Goal: Information Seeking & Learning: Learn about a topic

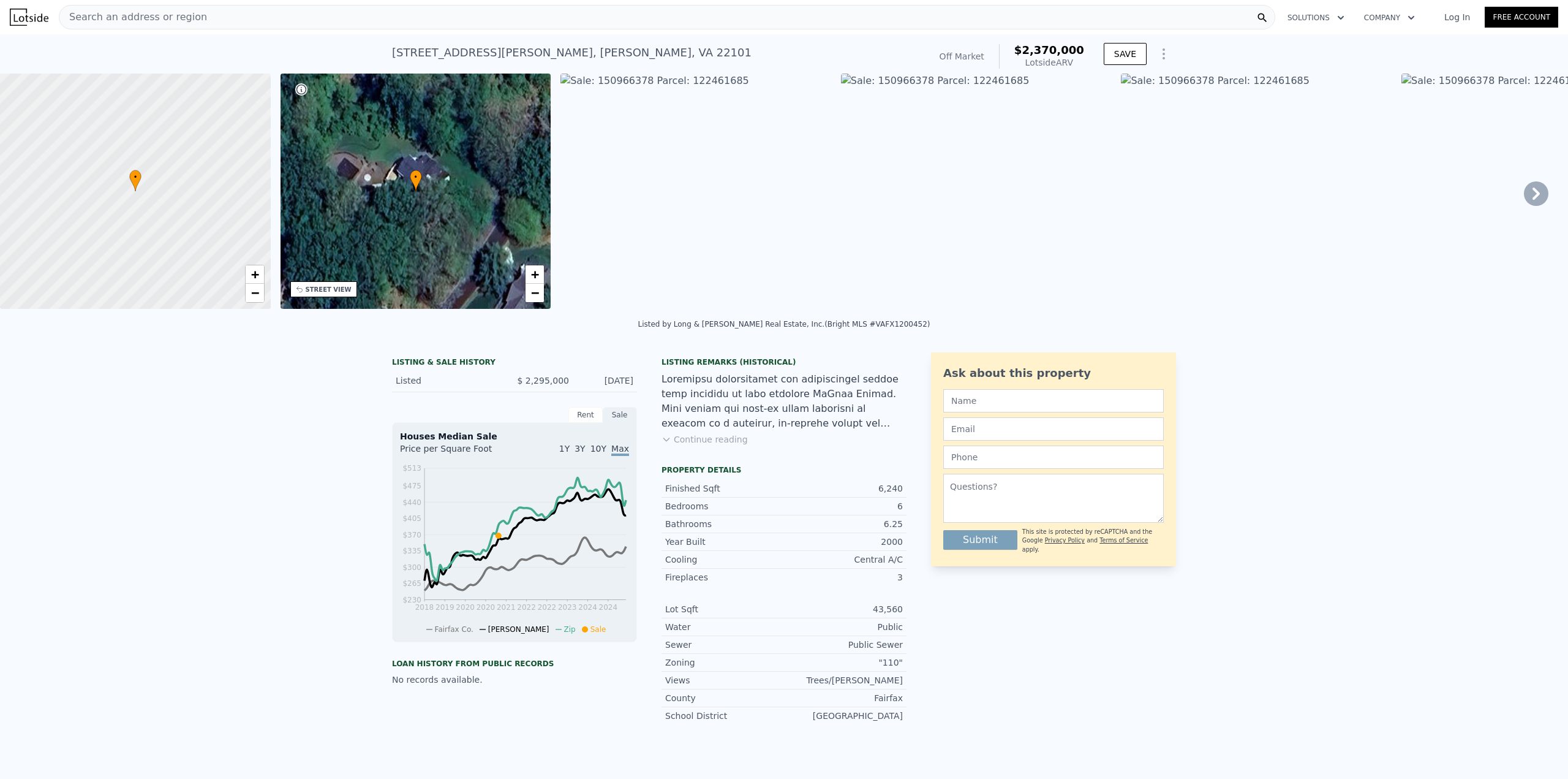
click at [421, 370] on div "LISTING & SALE HISTORY" at bounding box center [514, 363] width 245 height 12
click at [576, 423] on div "Rent" at bounding box center [586, 414] width 34 height 16
click at [614, 423] on div "Sale" at bounding box center [620, 414] width 34 height 16
drag, startPoint x: 390, startPoint y: 671, endPoint x: 605, endPoint y: 673, distance: 215.0
click at [562, 669] on div "Loan history from public records" at bounding box center [514, 663] width 245 height 9
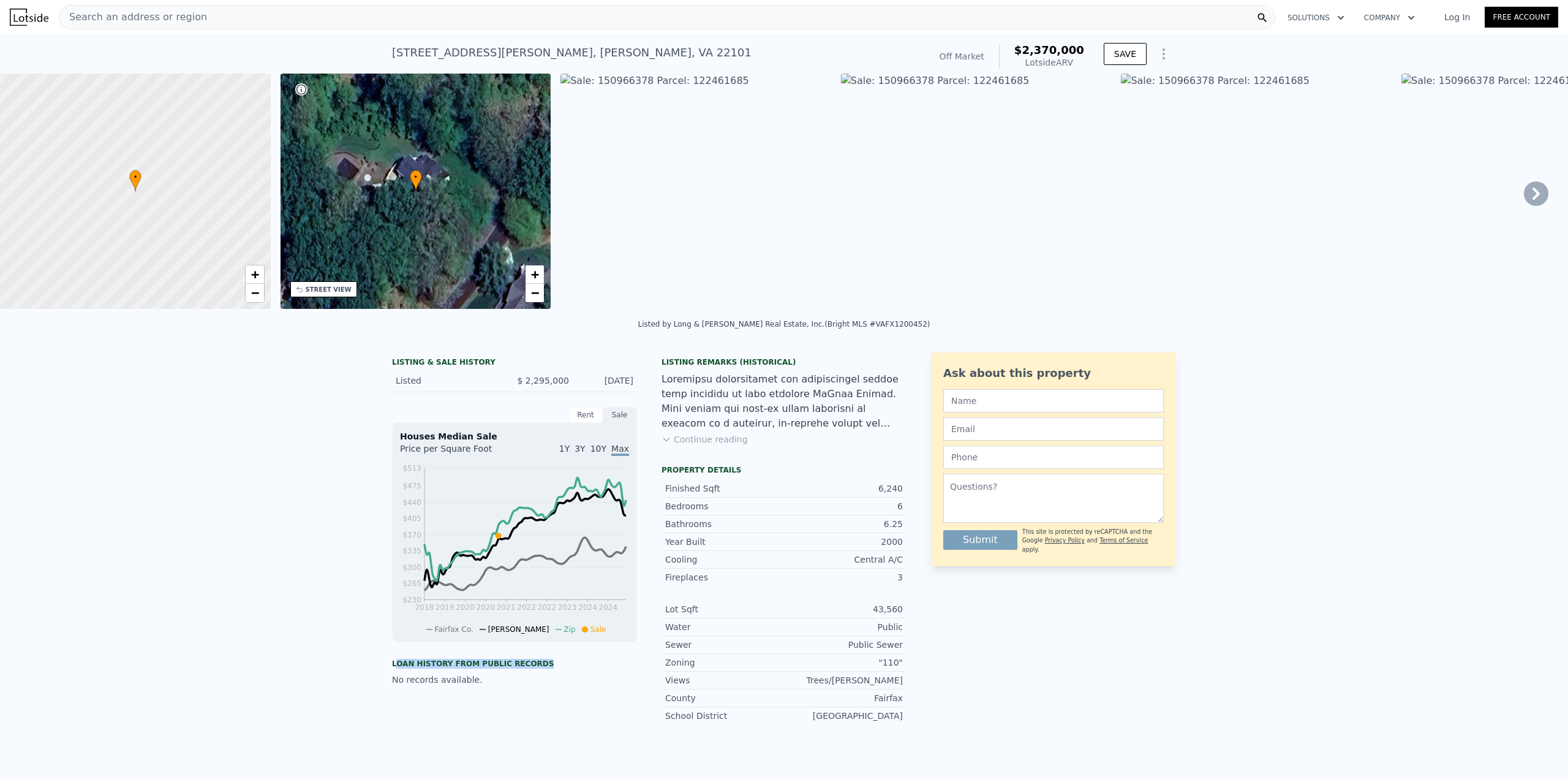
click at [605, 669] on div "Loan history from public records" at bounding box center [514, 663] width 245 height 9
click at [290, 425] on div "LISTING & SALE HISTORY Listed $ 2,295,000 [DATE] Rent Sale Rent over time Price…" at bounding box center [784, 565] width 1568 height 446
drag, startPoint x: 383, startPoint y: 386, endPoint x: 635, endPoint y: 382, distance: 252.0
click at [635, 382] on div "LISTING & SALE HISTORY Listed $ 2,295,000 [DATE] Rent Sale Rent over time Price…" at bounding box center [784, 565] width 1568 height 446
click at [635, 382] on div "LISTING & SALE HISTORY Listed $ 2,295,000 [DATE] Rent Sale Rent over time Price…" at bounding box center [649, 543] width 514 height 382
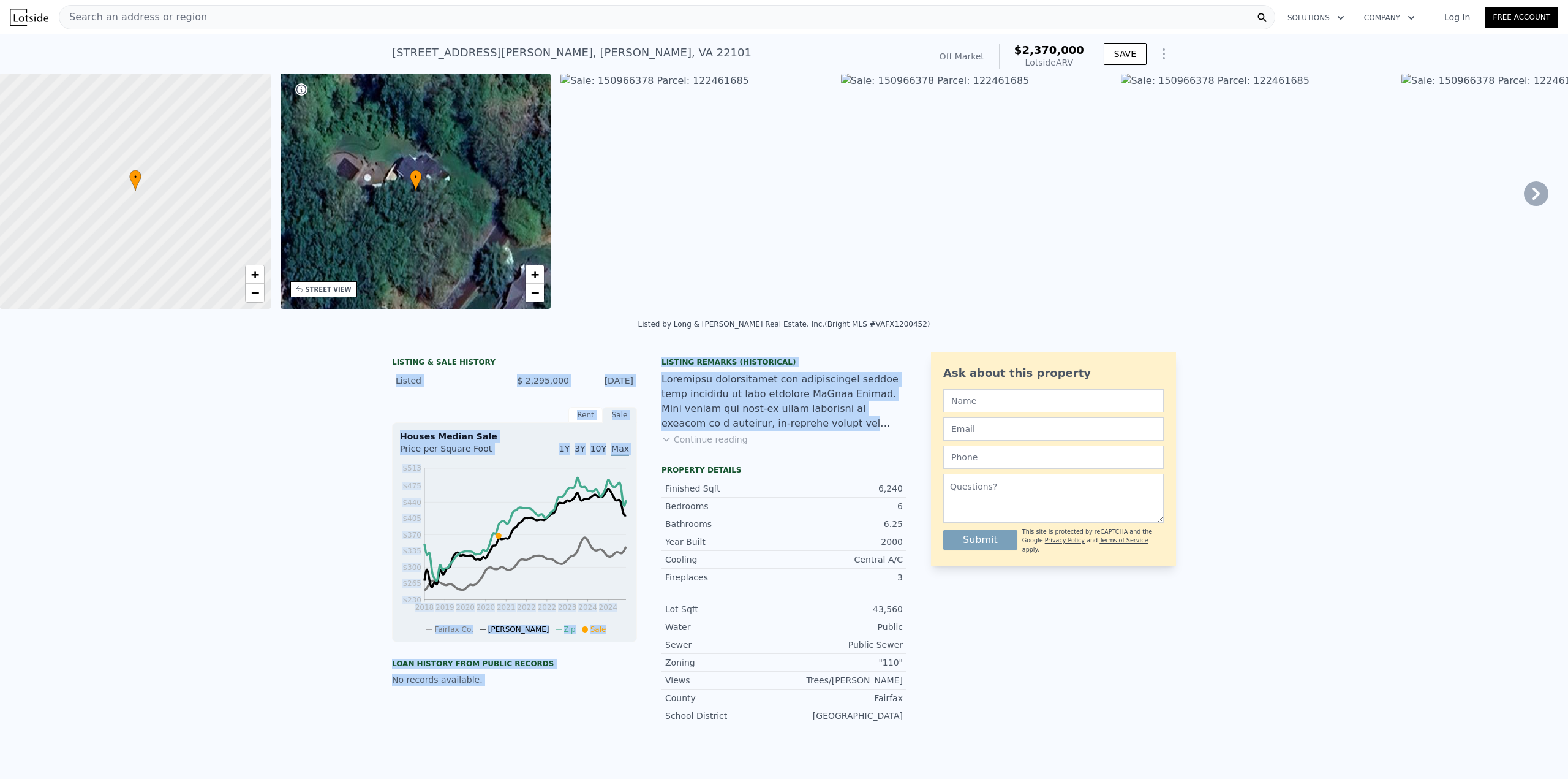
drag, startPoint x: 755, startPoint y: 444, endPoint x: 636, endPoint y: 373, distance: 138.6
click at [636, 373] on div "LISTING & SALE HISTORY Listed $ 2,295,000 [DATE] Rent Sale Rent over time Price…" at bounding box center [649, 543] width 514 height 382
click at [736, 383] on div at bounding box center [784, 401] width 245 height 59
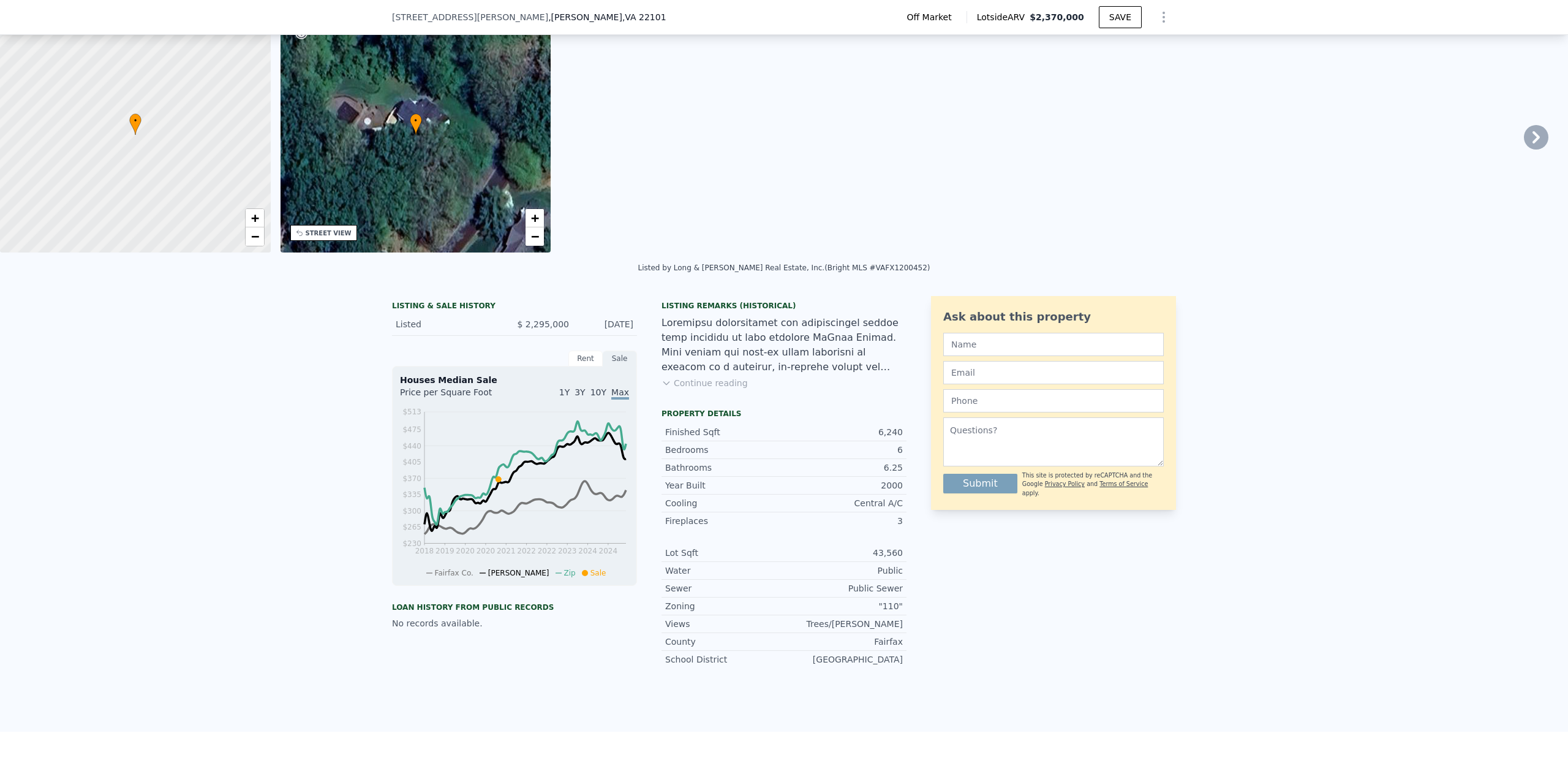
scroll to position [57, 0]
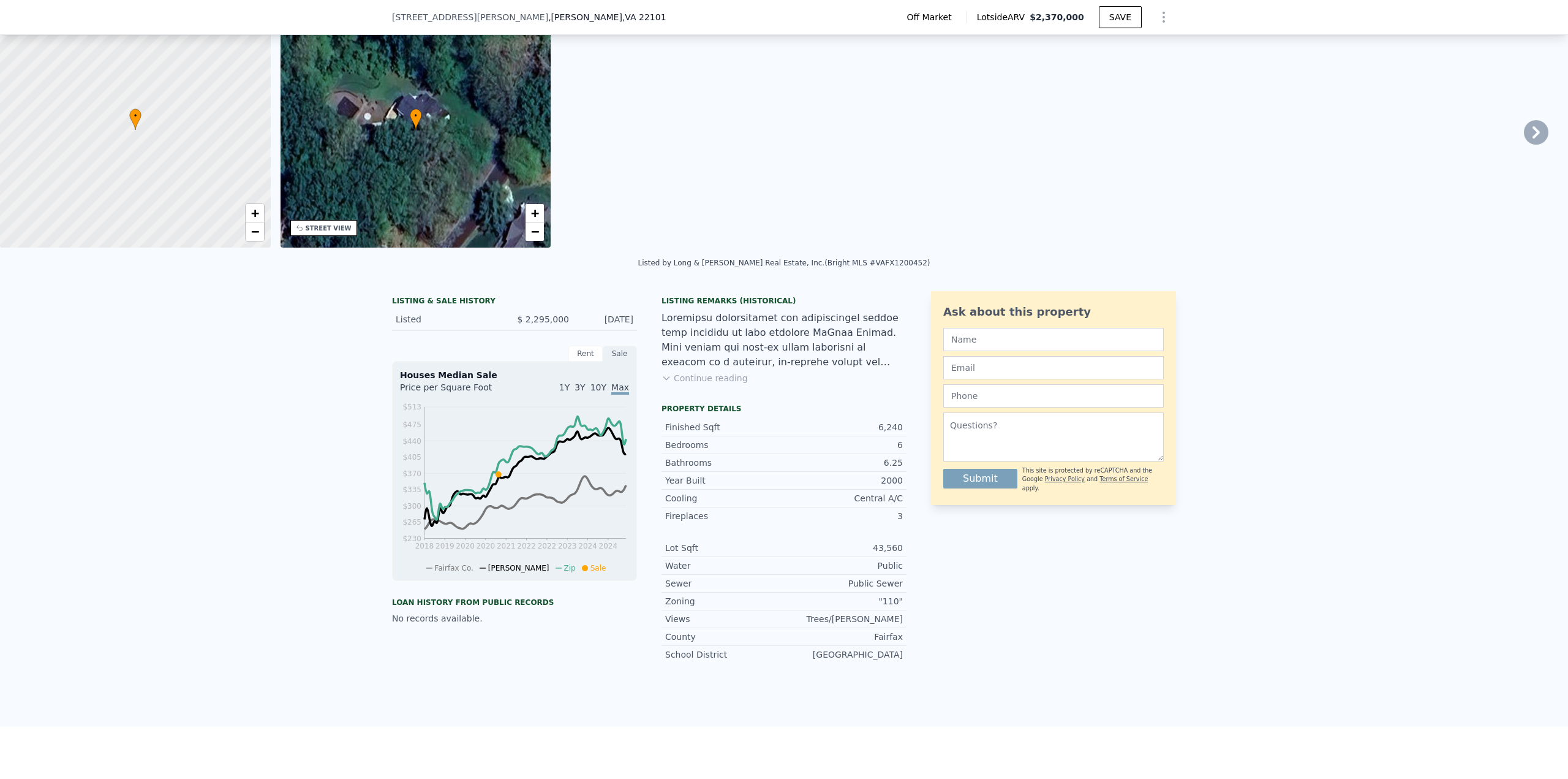
click at [570, 361] on div "Rent" at bounding box center [586, 353] width 34 height 16
click at [615, 361] on div "Sale" at bounding box center [620, 353] width 34 height 16
click at [578, 361] on div "Rent" at bounding box center [586, 353] width 34 height 16
click at [615, 361] on div "Sale" at bounding box center [620, 353] width 34 height 16
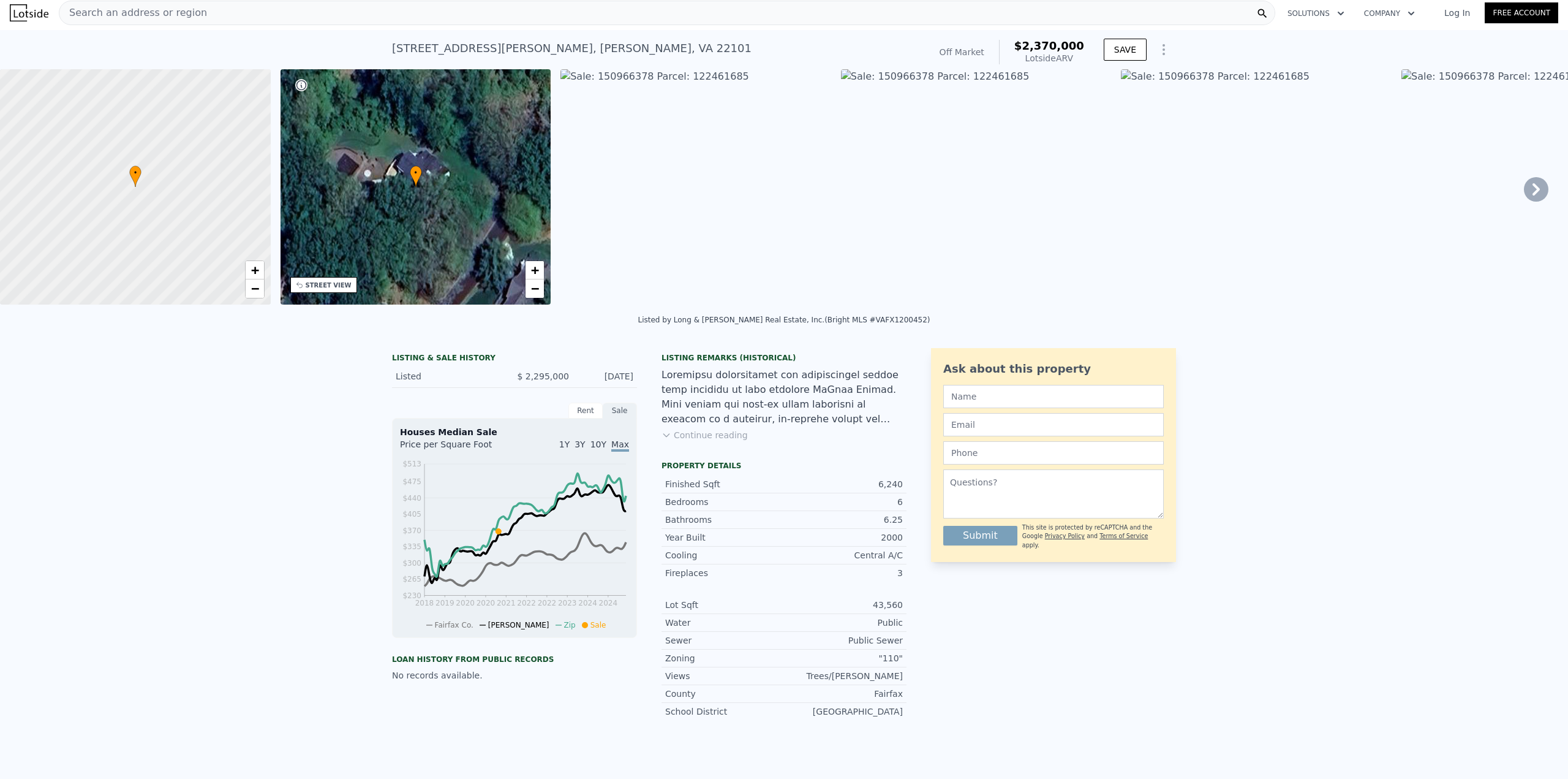
scroll to position [0, 0]
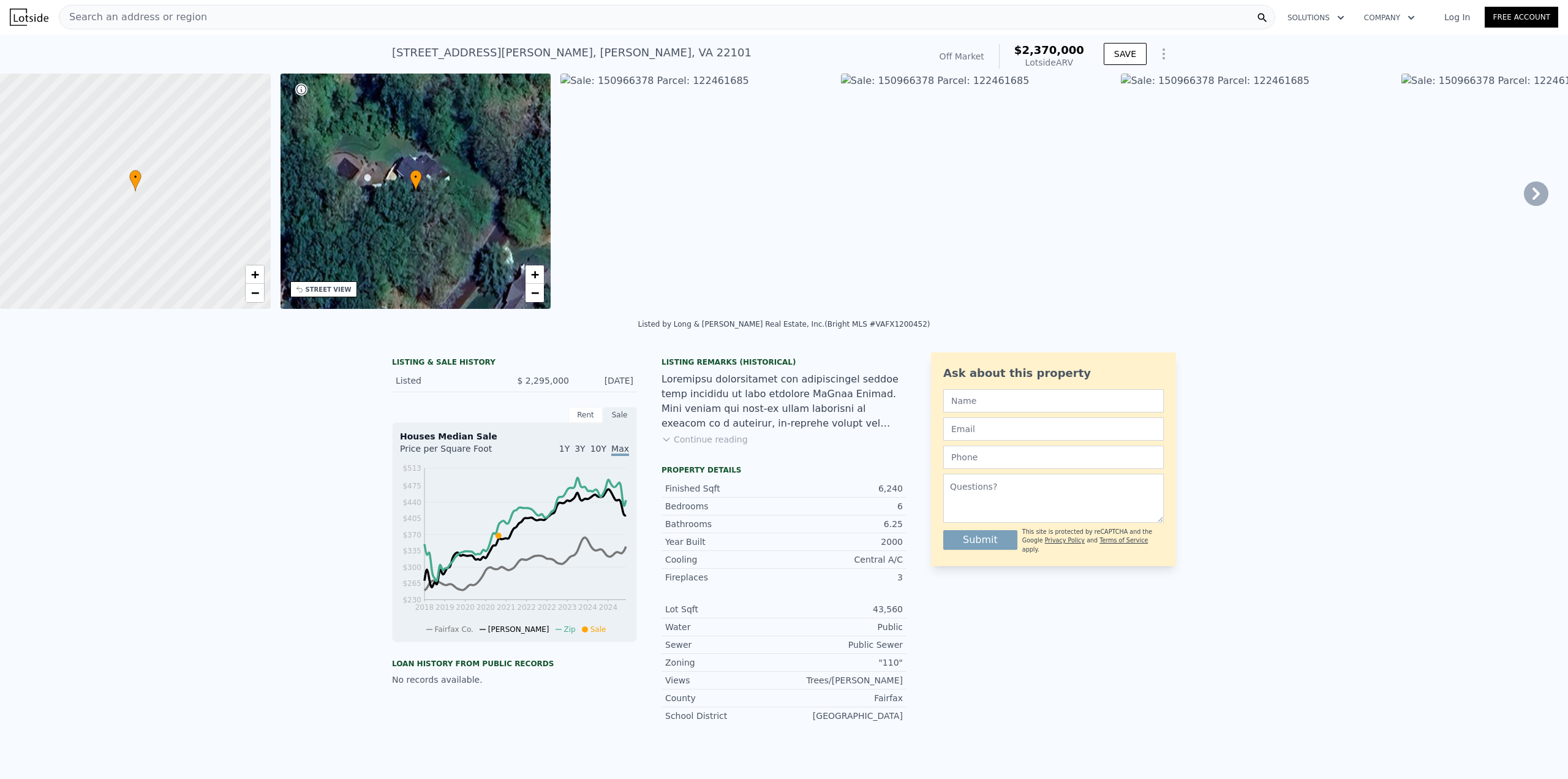
click at [145, 228] on div at bounding box center [135, 191] width 324 height 282
click at [161, 213] on div at bounding box center [135, 191] width 324 height 282
click at [367, 256] on div "• + −" at bounding box center [416, 191] width 271 height 235
click at [323, 287] on div "STREET VIEW" at bounding box center [328, 289] width 46 height 9
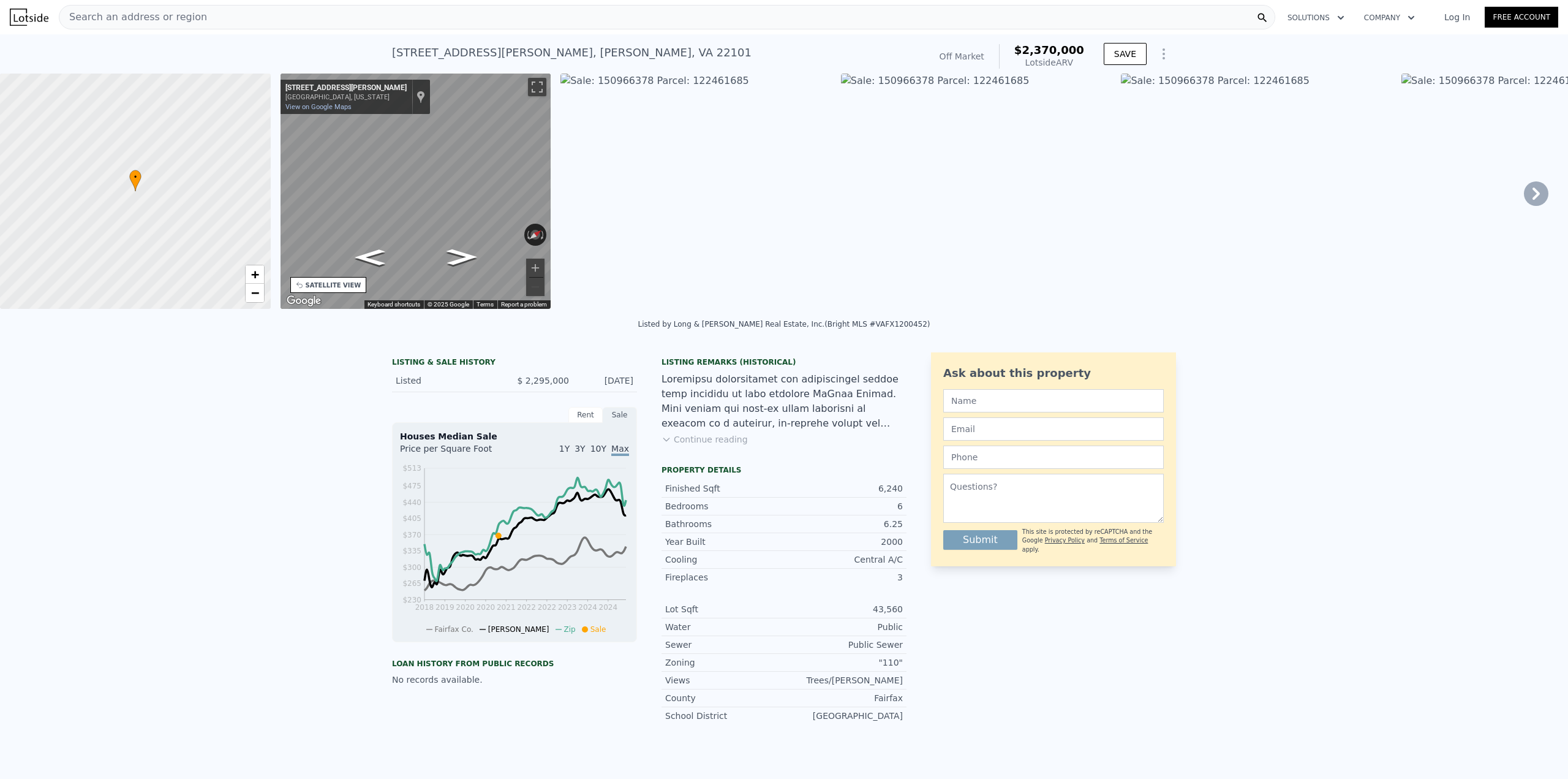
click at [323, 287] on div "SATELLITE VIEW" at bounding box center [333, 285] width 56 height 9
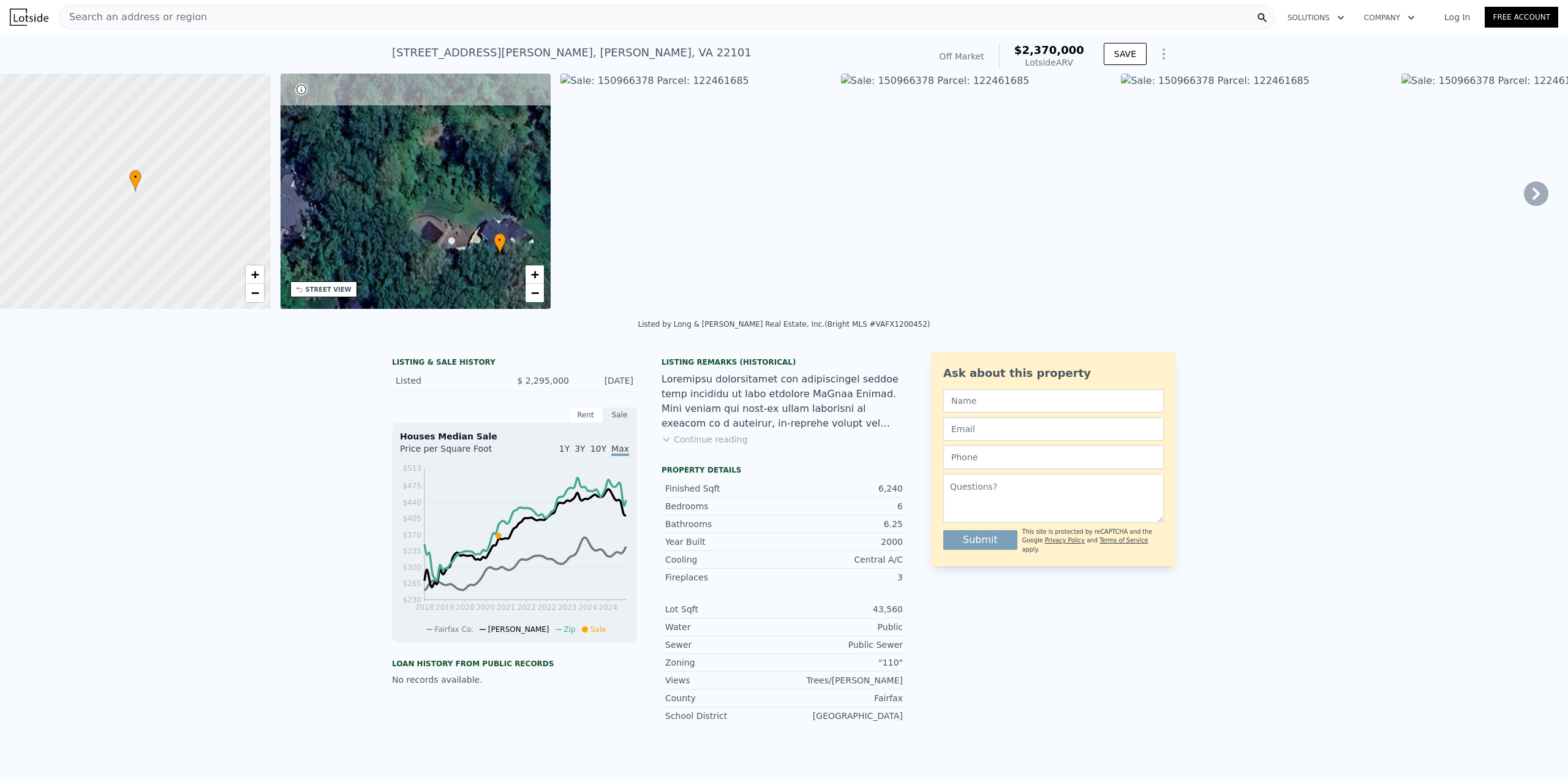
drag, startPoint x: 411, startPoint y: 178, endPoint x: 436, endPoint y: 228, distance: 55.9
click at [494, 235] on span "•" at bounding box center [500, 240] width 12 height 11
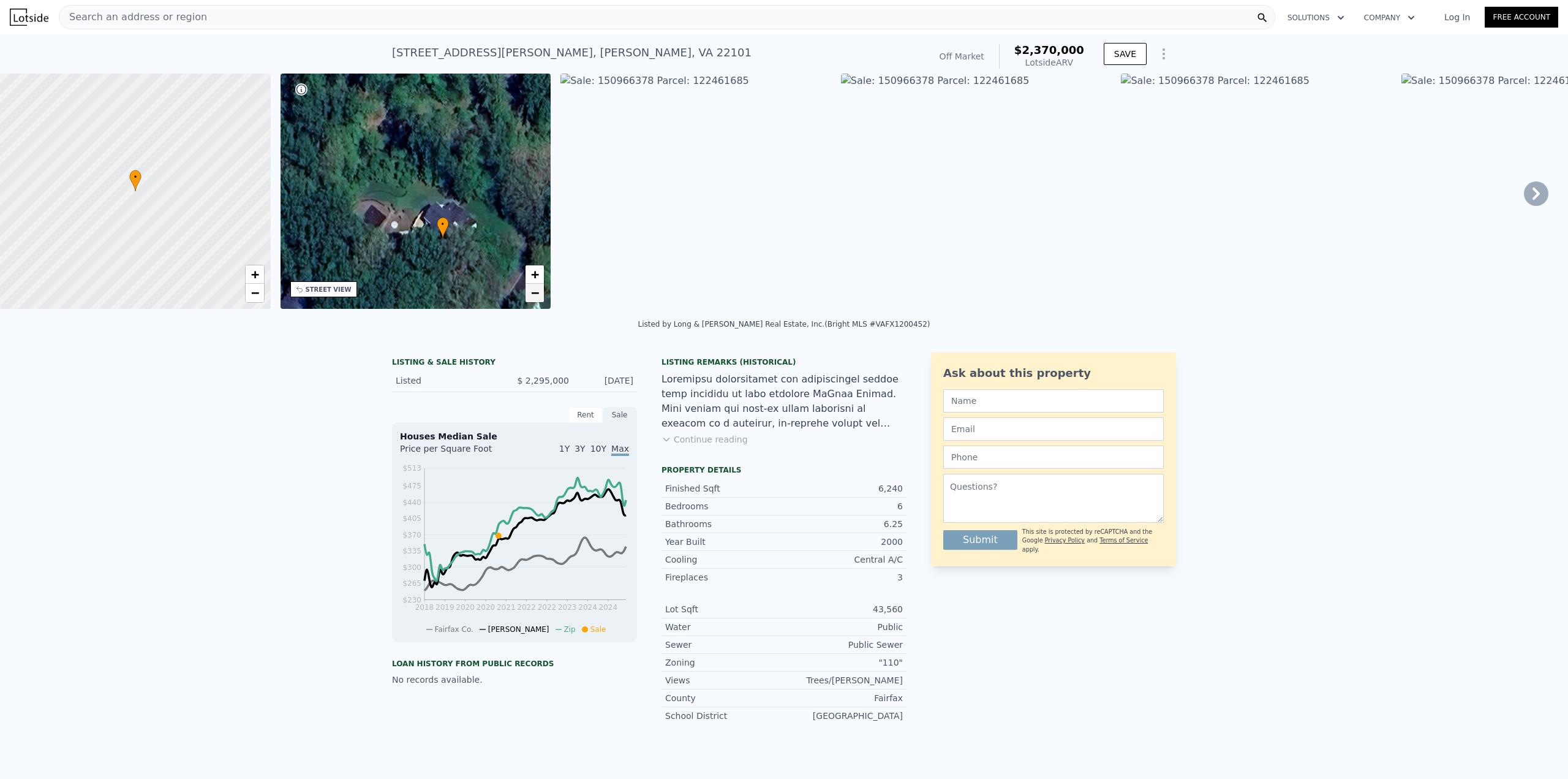
click at [532, 285] on link "−" at bounding box center [534, 292] width 18 height 18
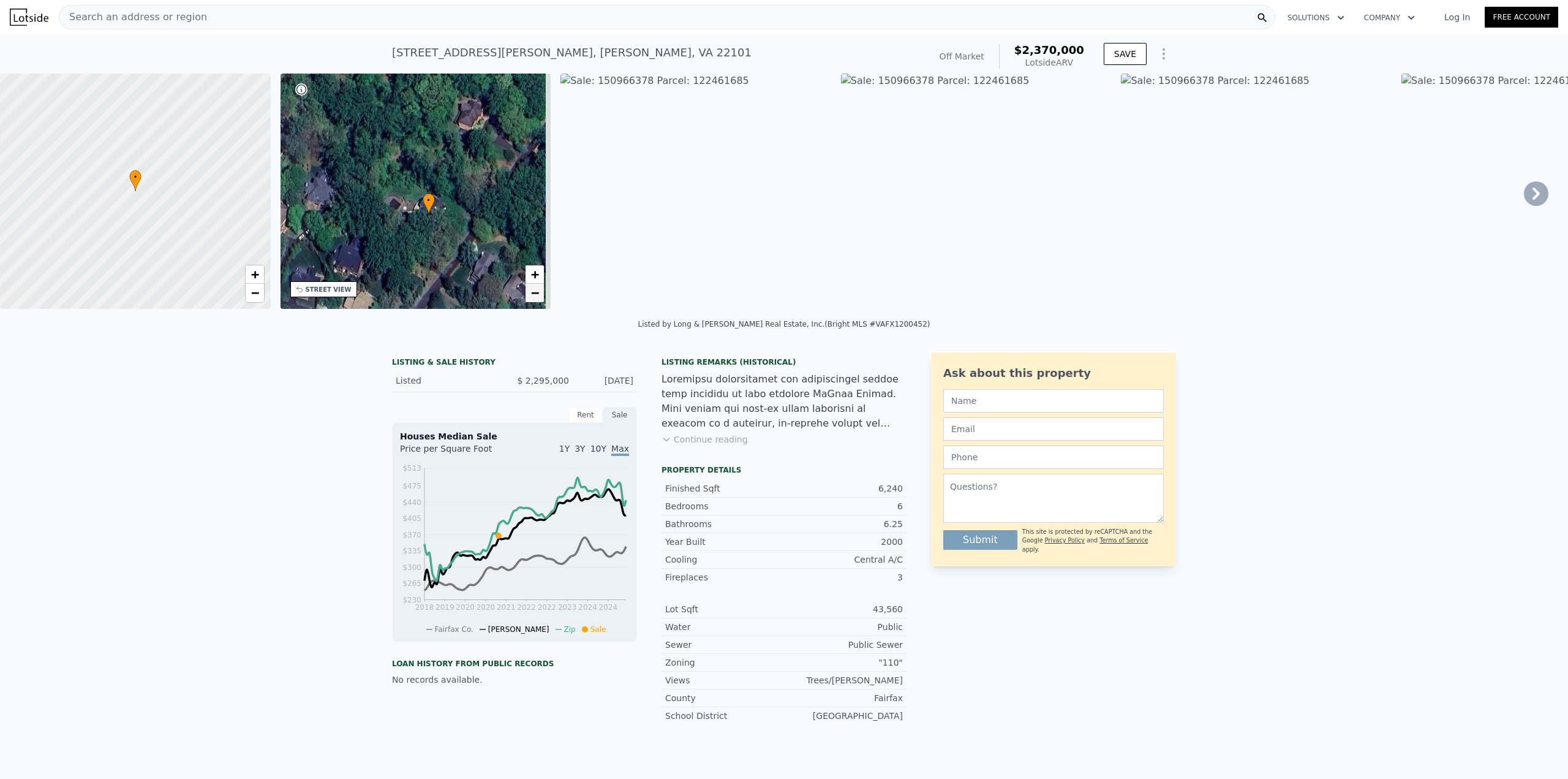
click at [532, 285] on link "−" at bounding box center [534, 292] width 18 height 18
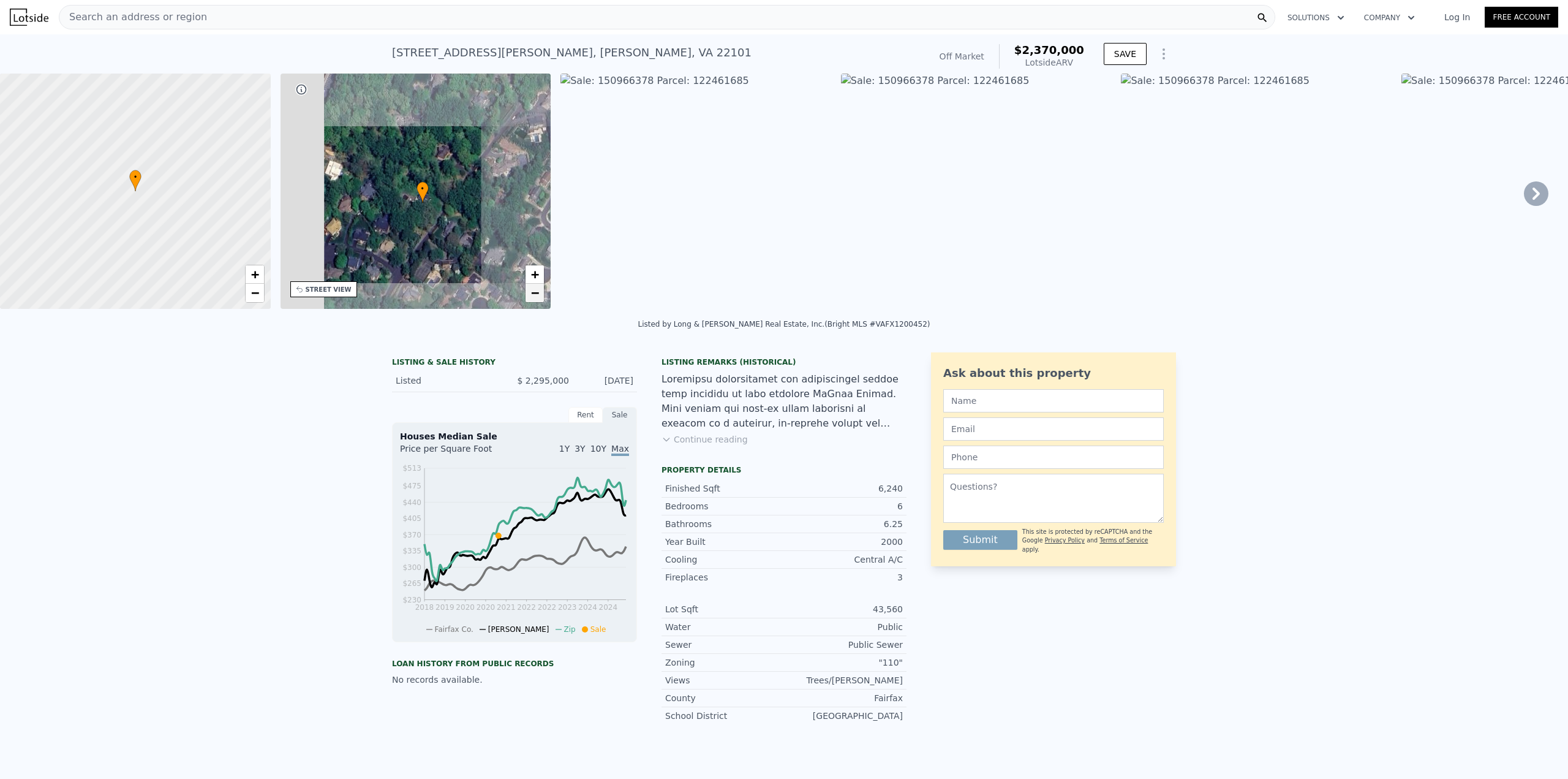
click at [532, 285] on link "−" at bounding box center [534, 292] width 18 height 18
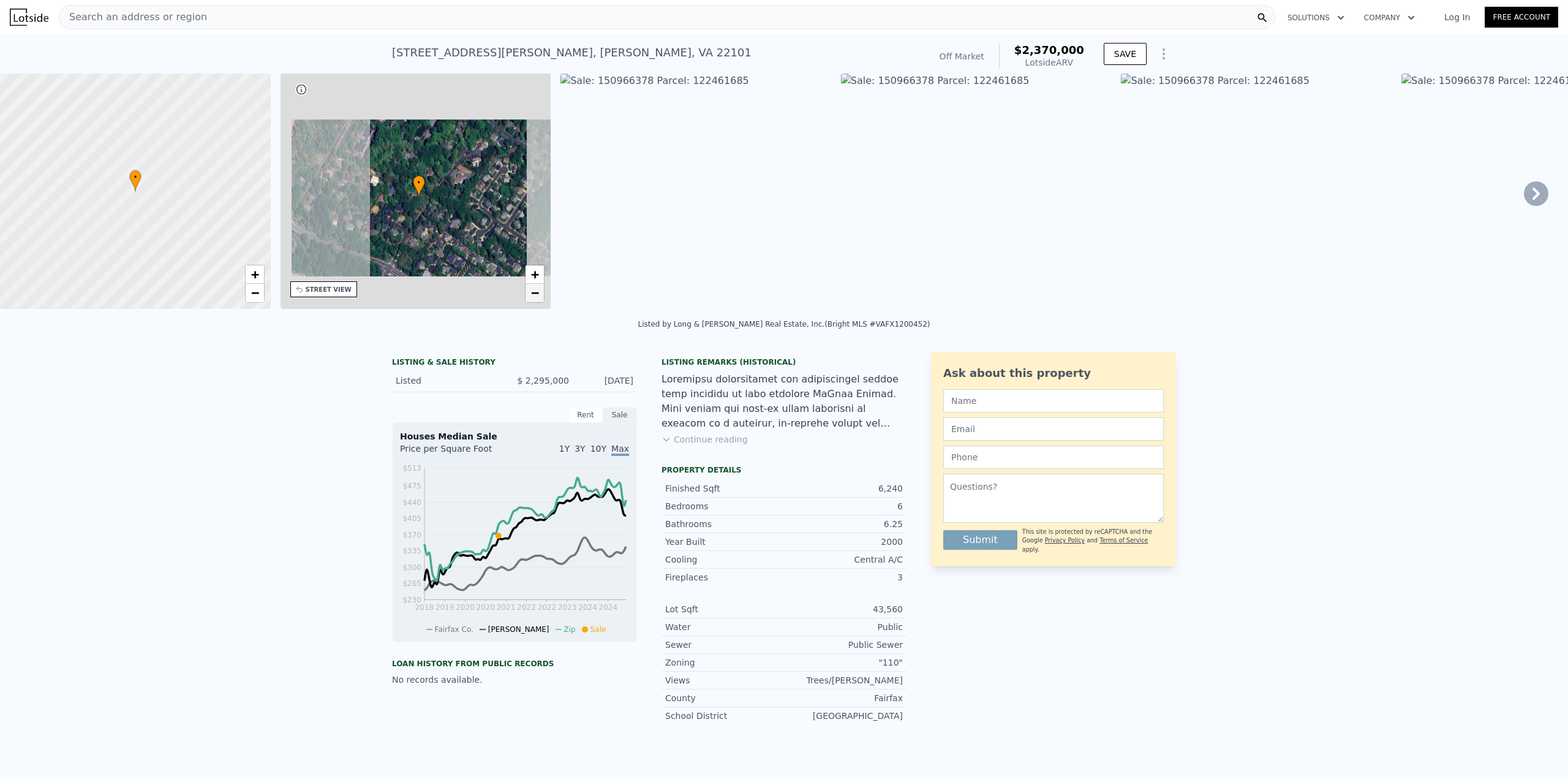
click at [532, 284] on link "−" at bounding box center [534, 292] width 18 height 18
click at [533, 284] on link "−" at bounding box center [534, 292] width 18 height 18
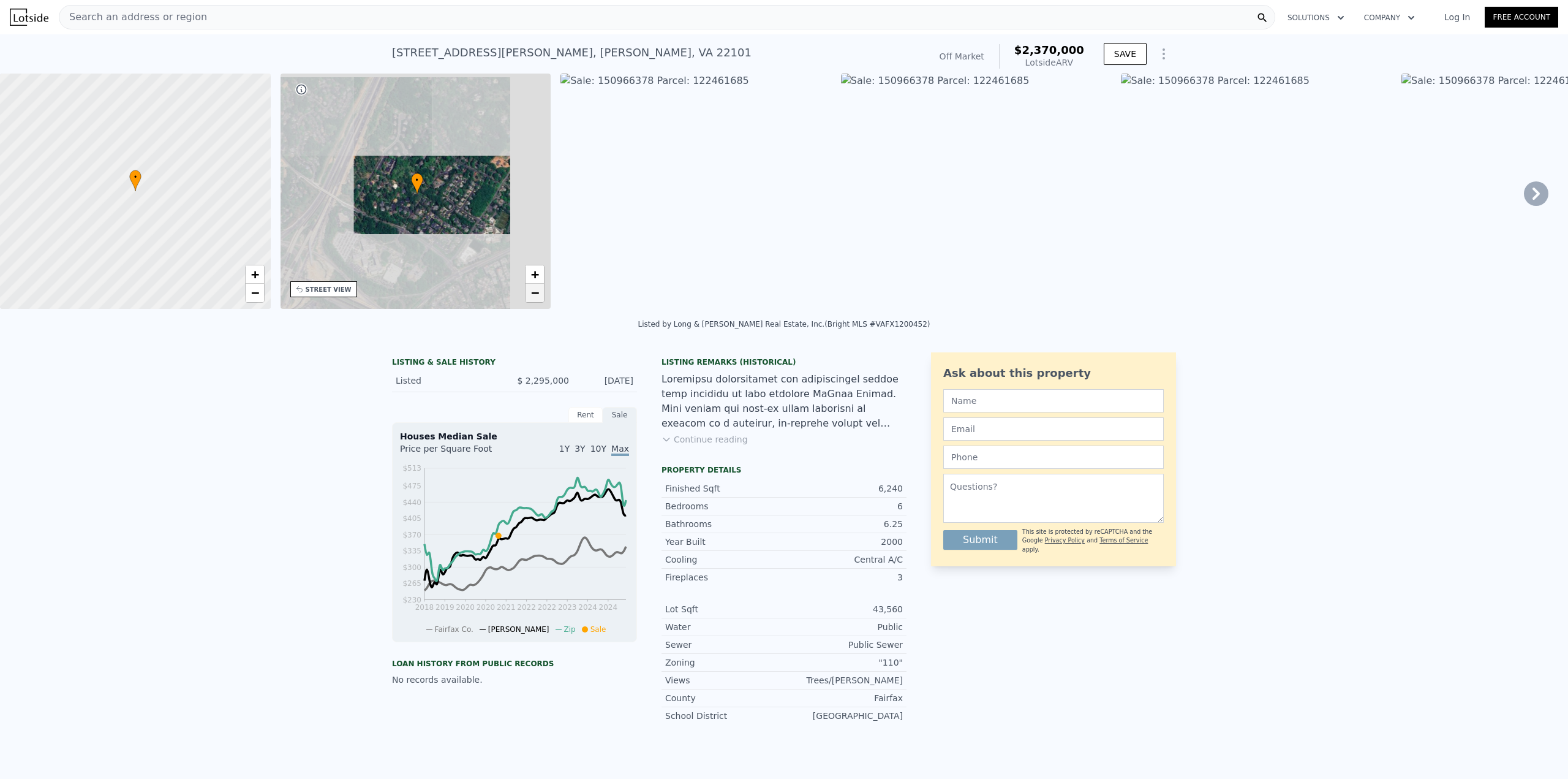
click at [533, 284] on link "−" at bounding box center [534, 292] width 18 height 18
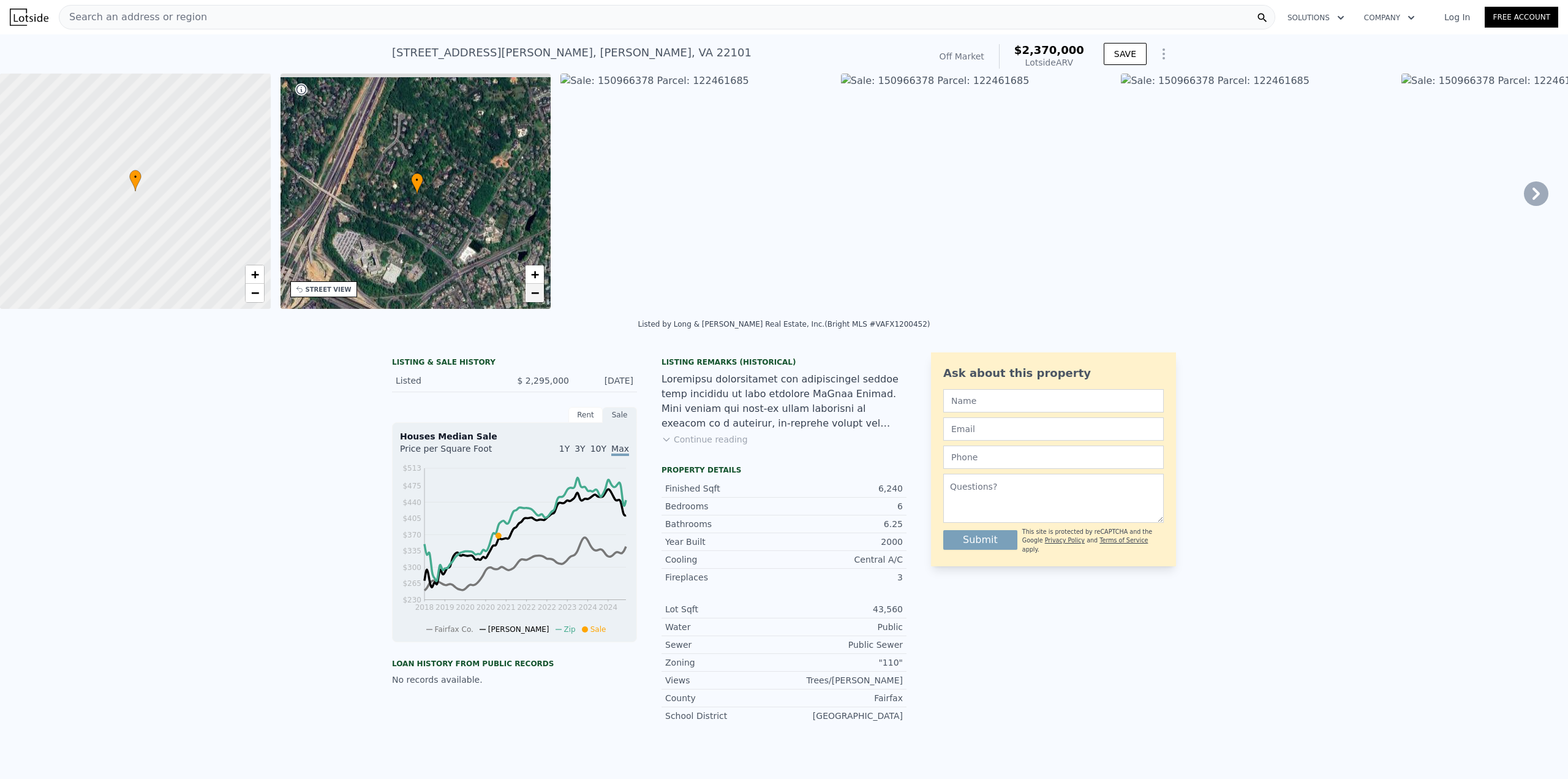
click at [533, 284] on link "−" at bounding box center [534, 292] width 18 height 18
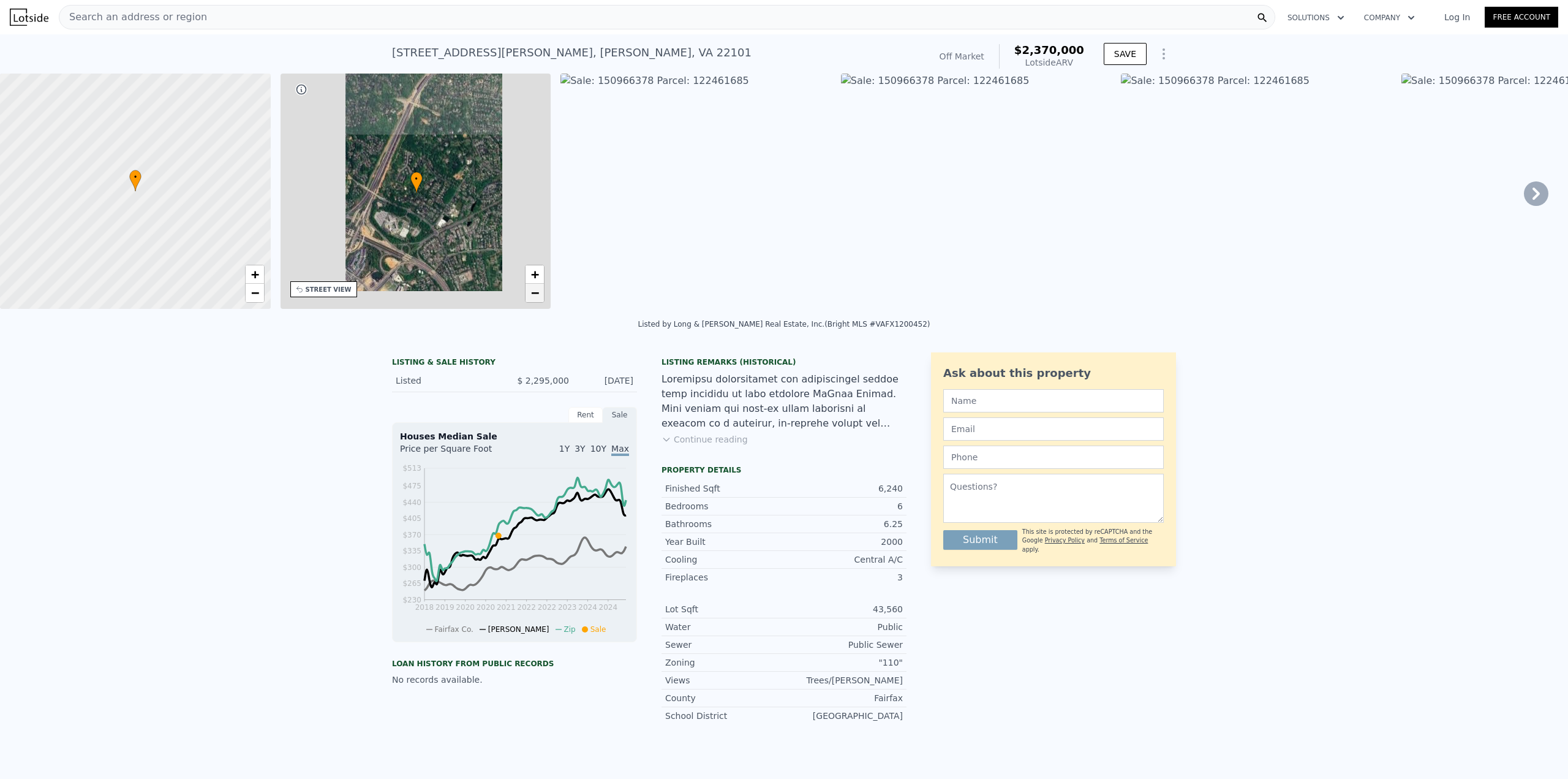
click at [533, 284] on link "−" at bounding box center [534, 292] width 18 height 18
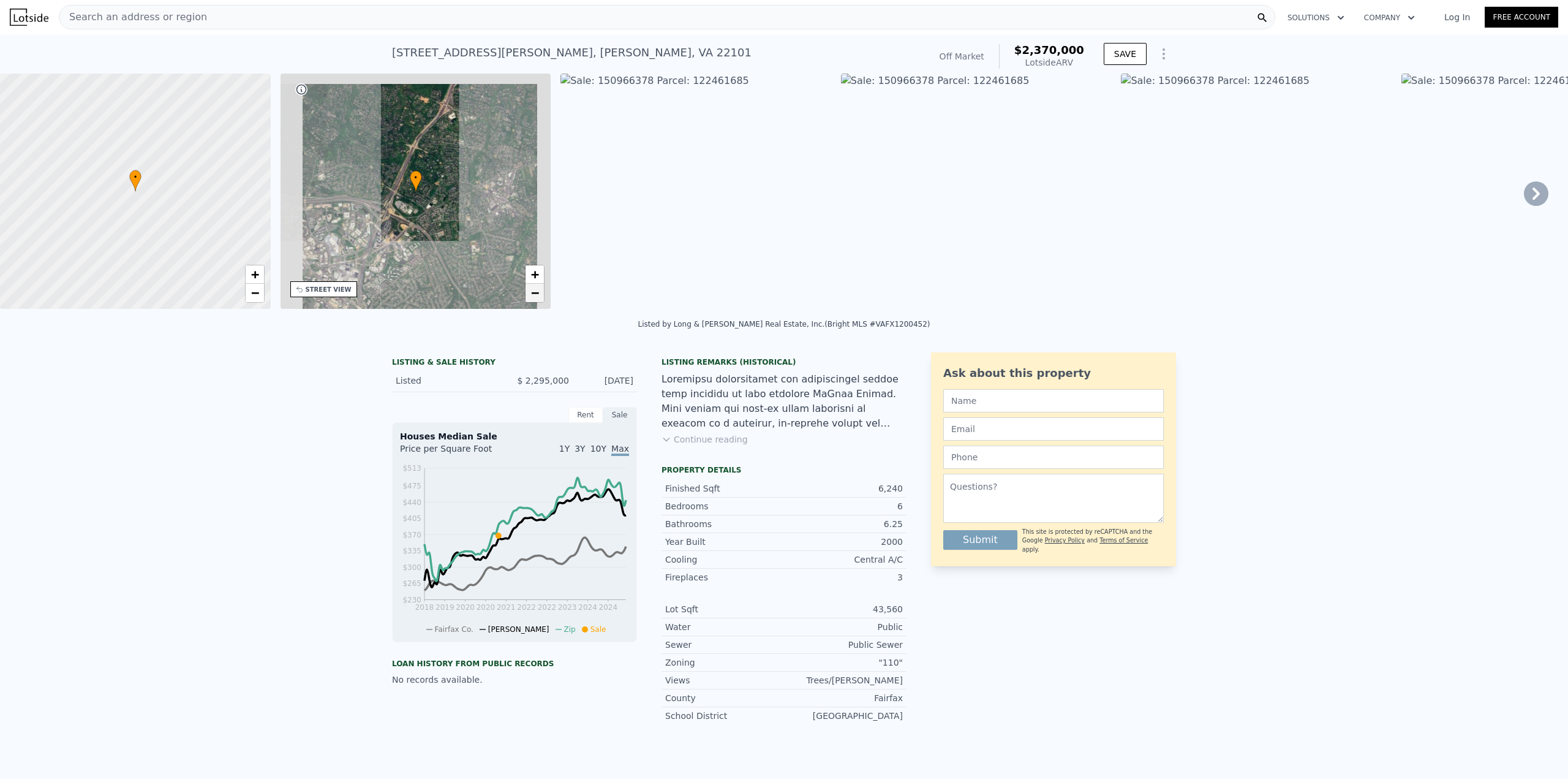
click at [533, 284] on link "−" at bounding box center [534, 292] width 18 height 18
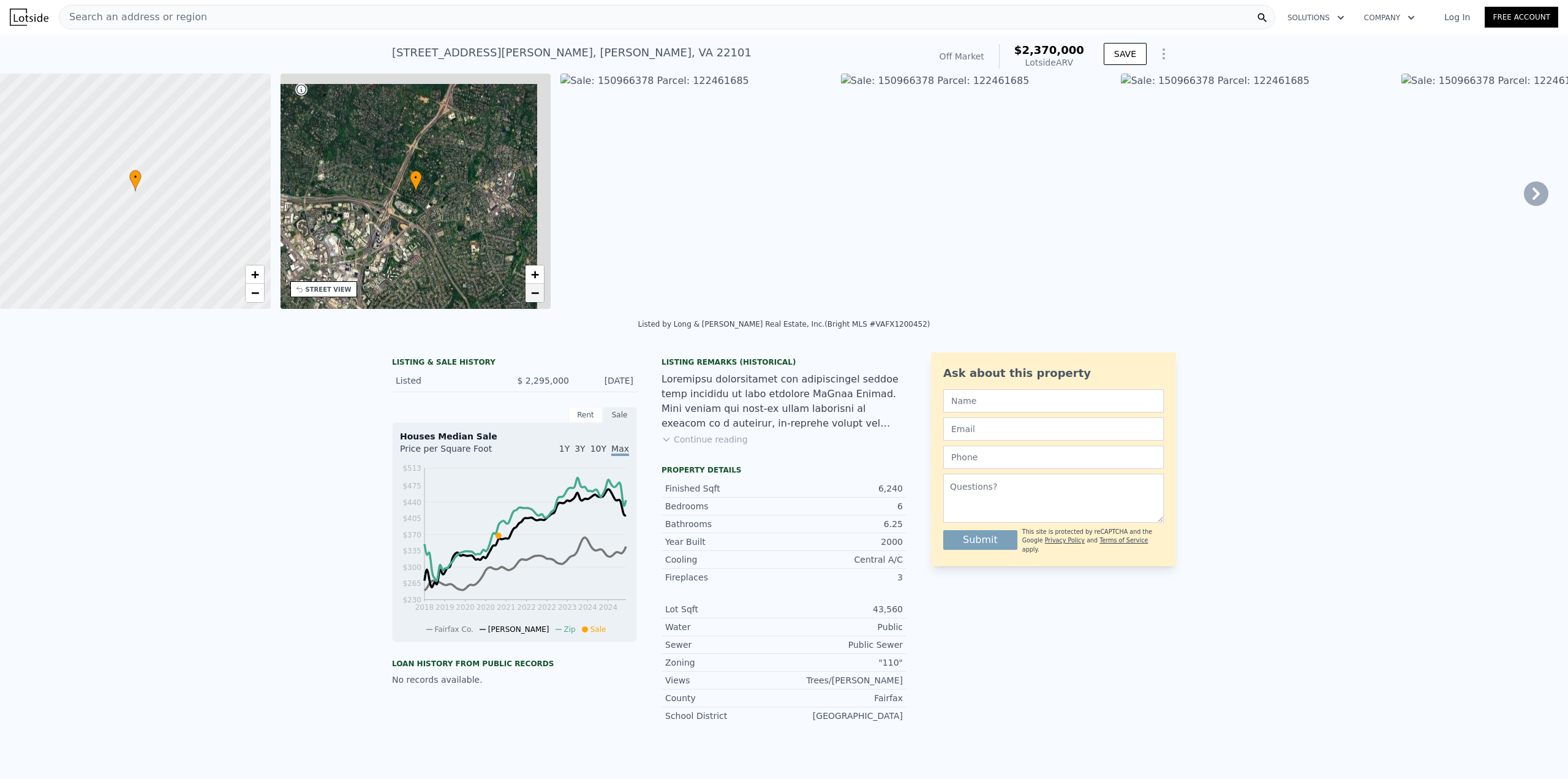
click at [533, 284] on link "−" at bounding box center [534, 292] width 18 height 18
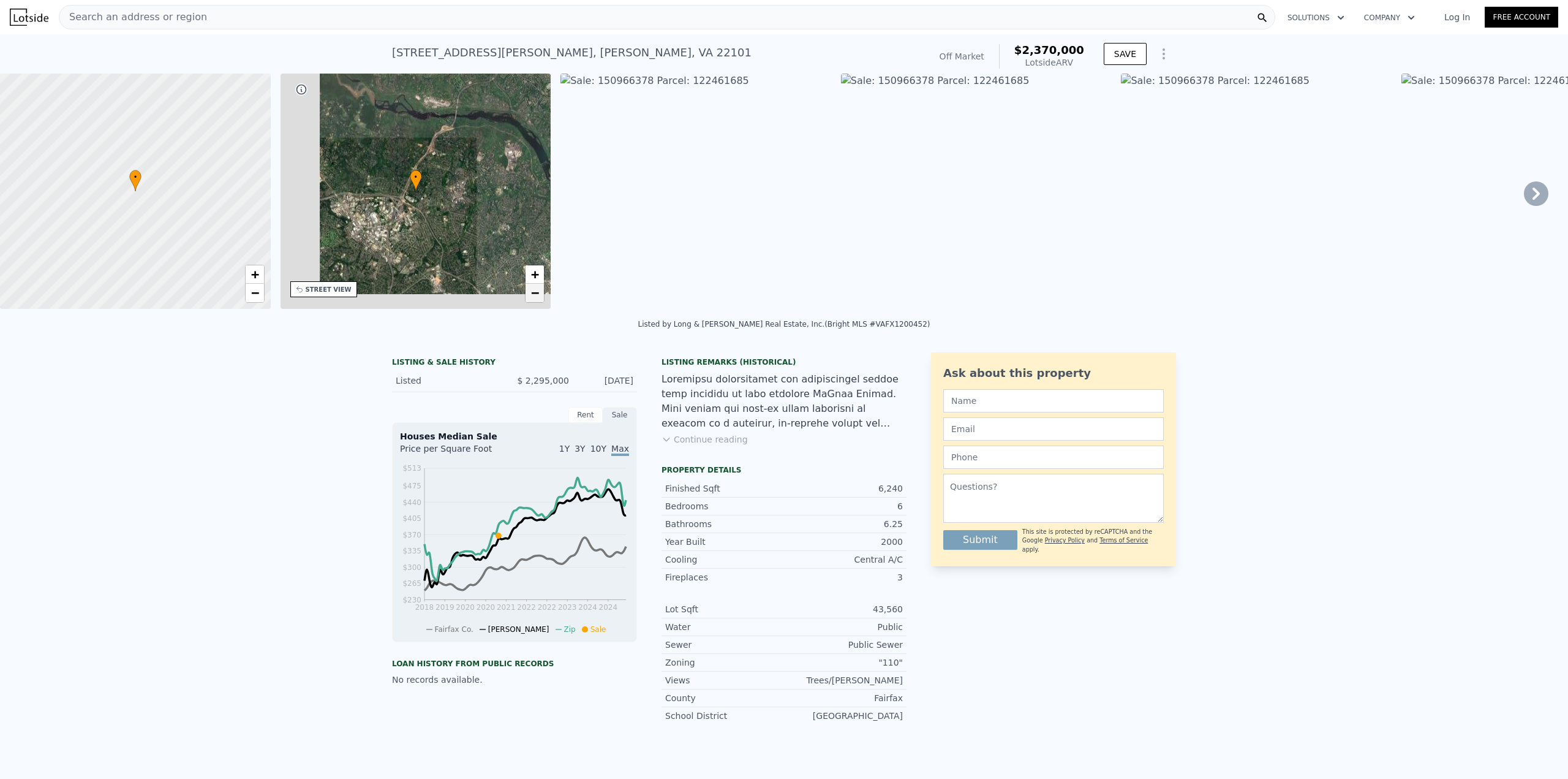
click at [533, 284] on link "−" at bounding box center [534, 292] width 18 height 18
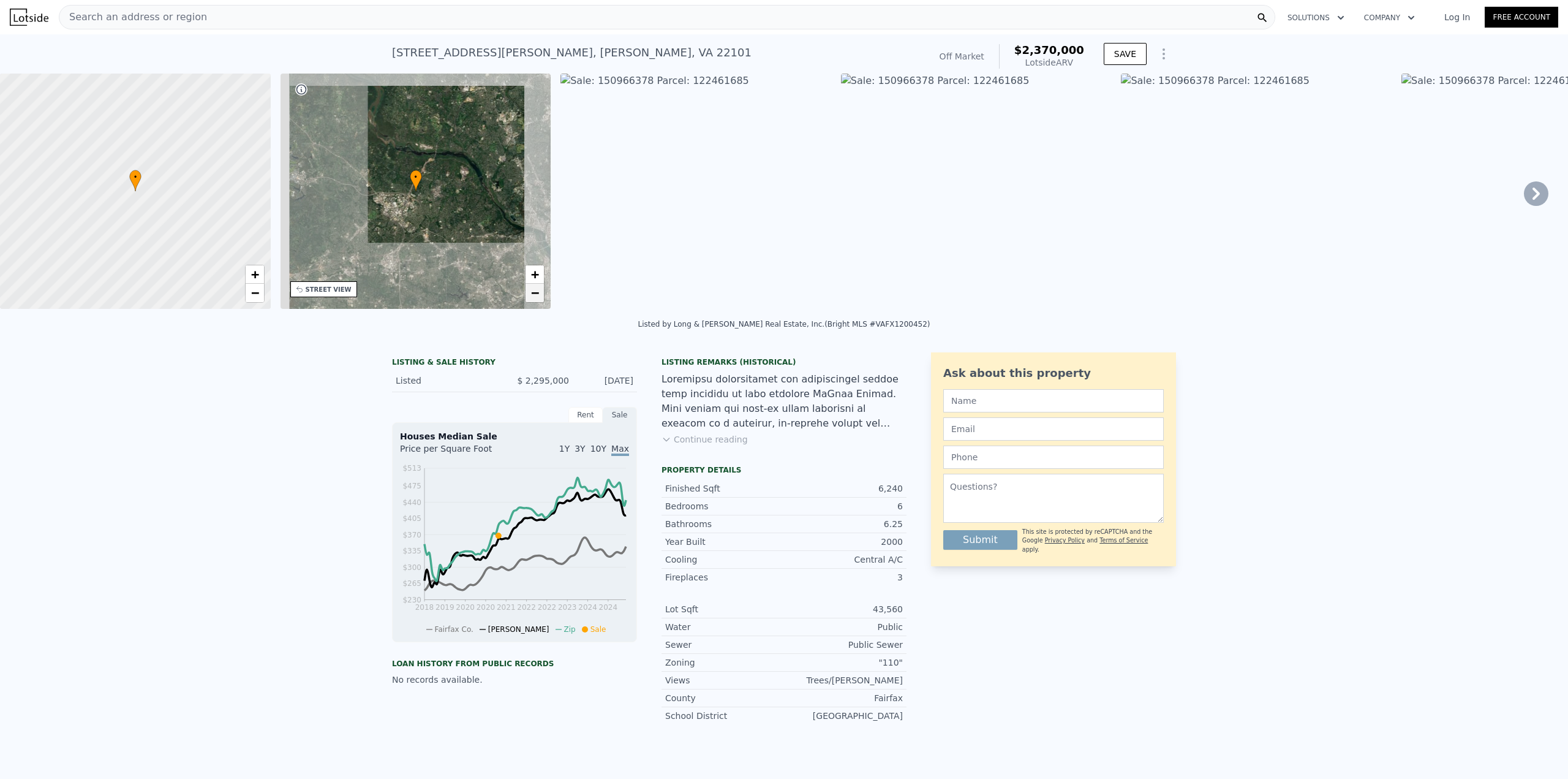
click at [533, 284] on link "−" at bounding box center [534, 292] width 18 height 18
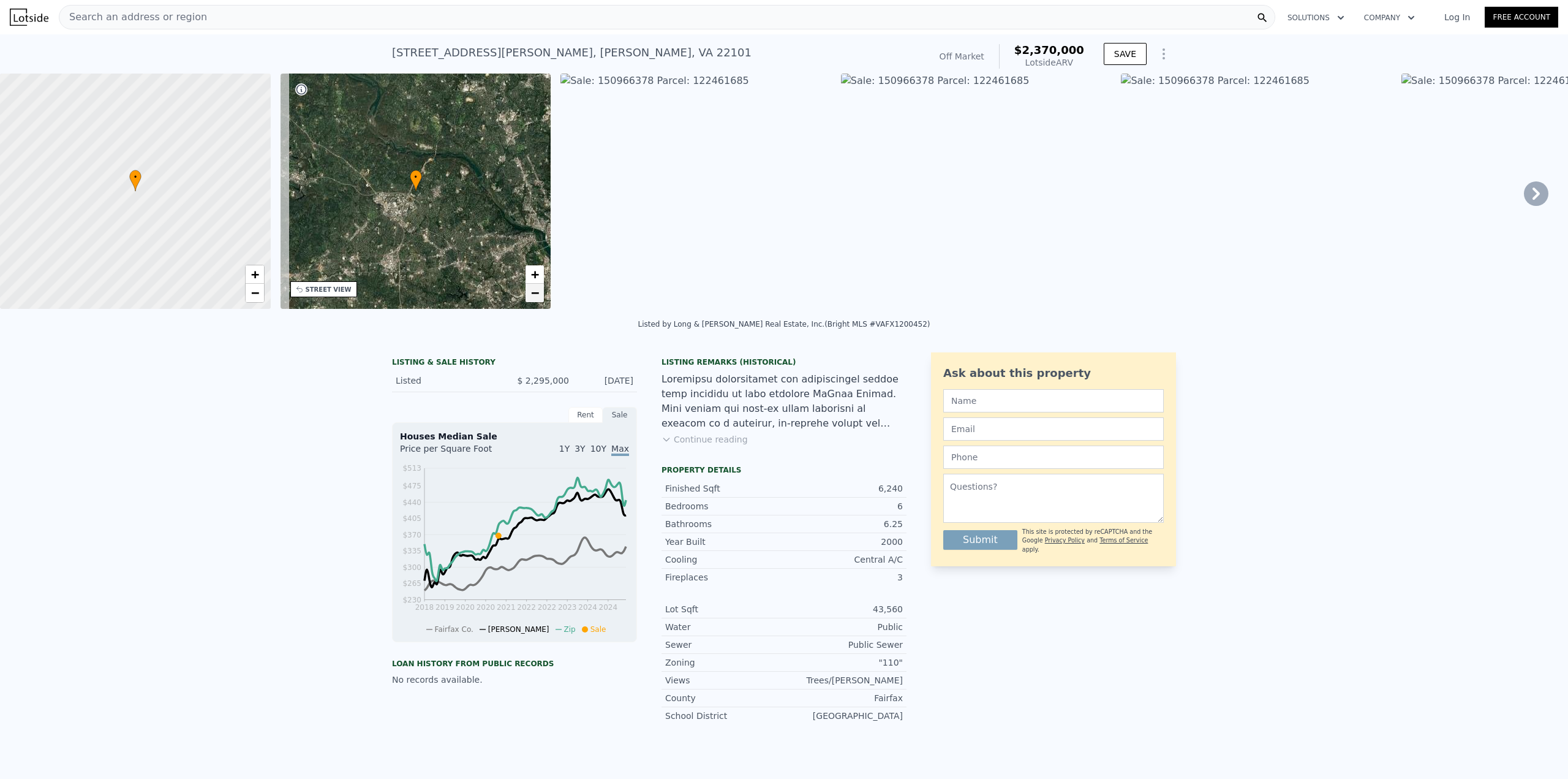
click at [533, 284] on link "−" at bounding box center [534, 292] width 18 height 18
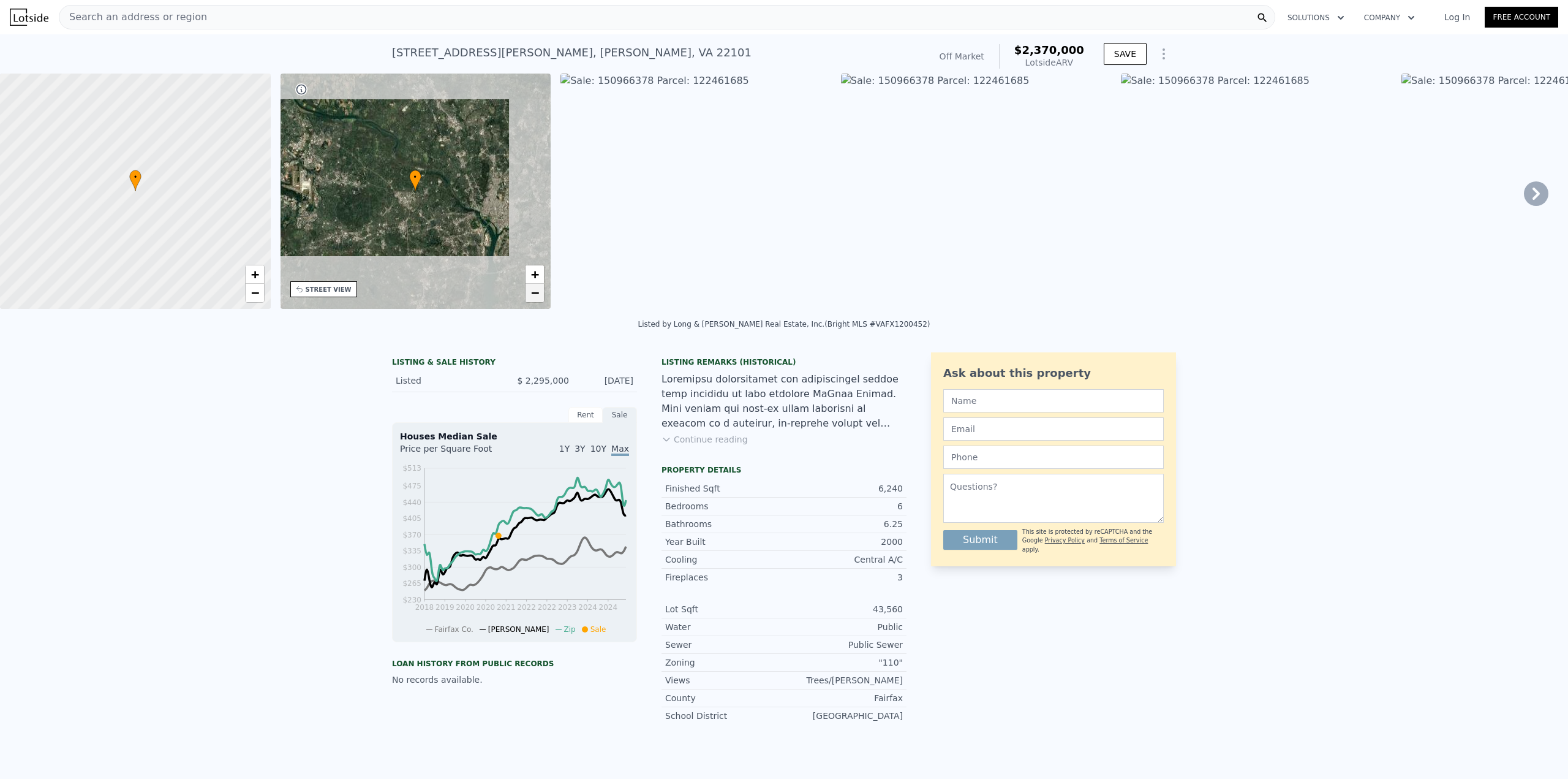
click at [533, 284] on link "−" at bounding box center [534, 292] width 18 height 18
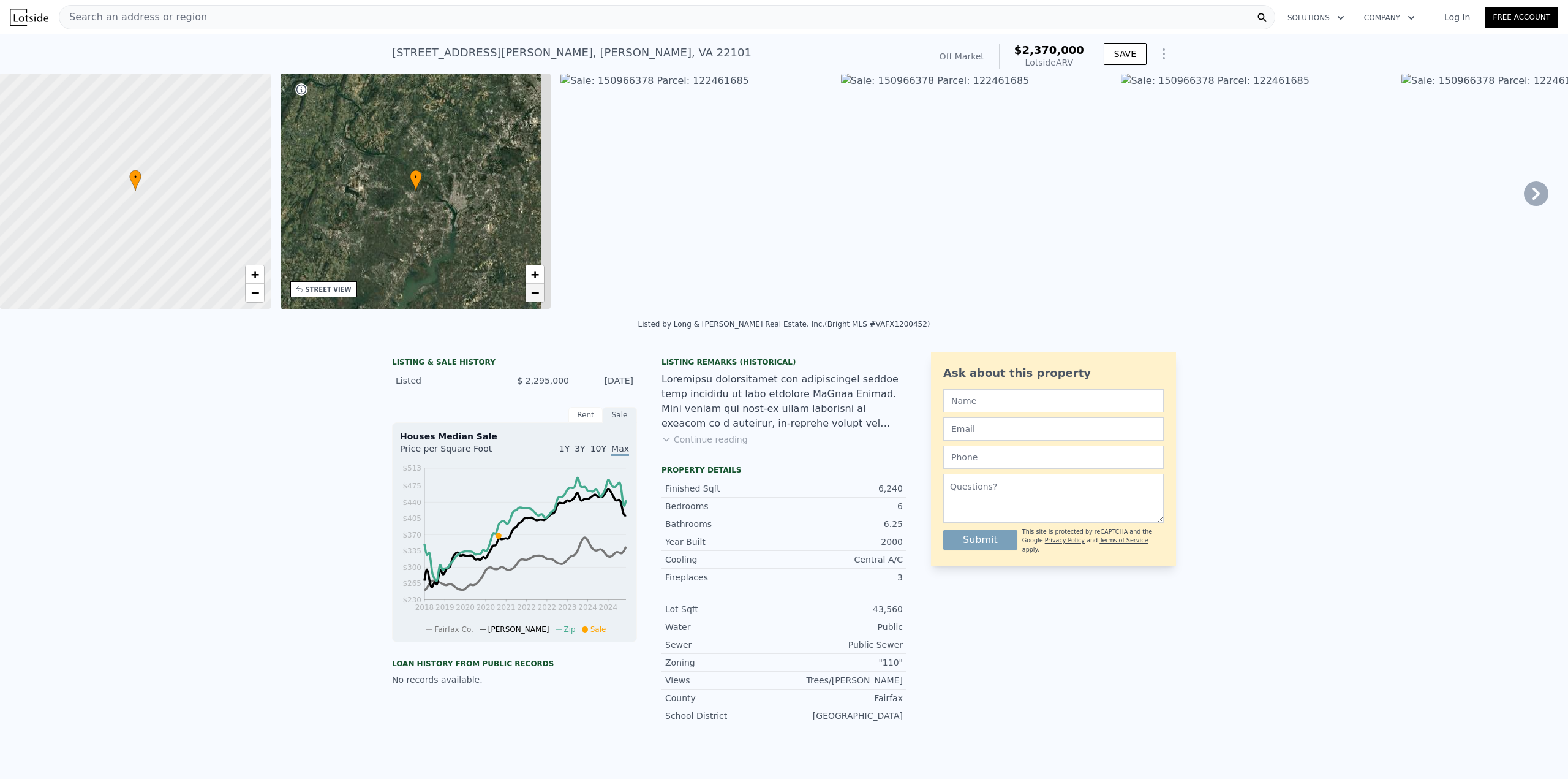
click at [533, 284] on link "−" at bounding box center [534, 292] width 18 height 18
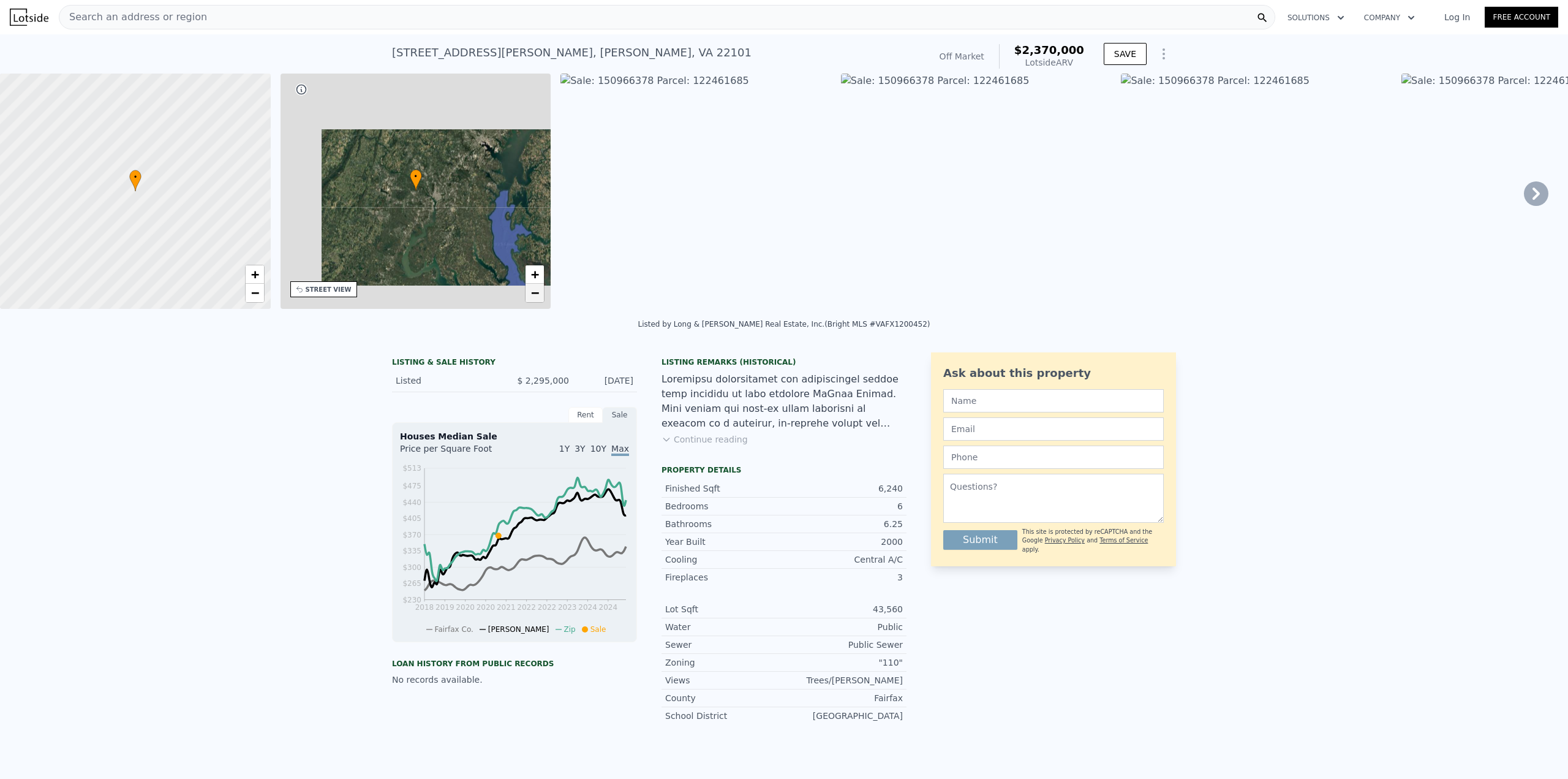
click at [533, 284] on link "−" at bounding box center [534, 292] width 18 height 18
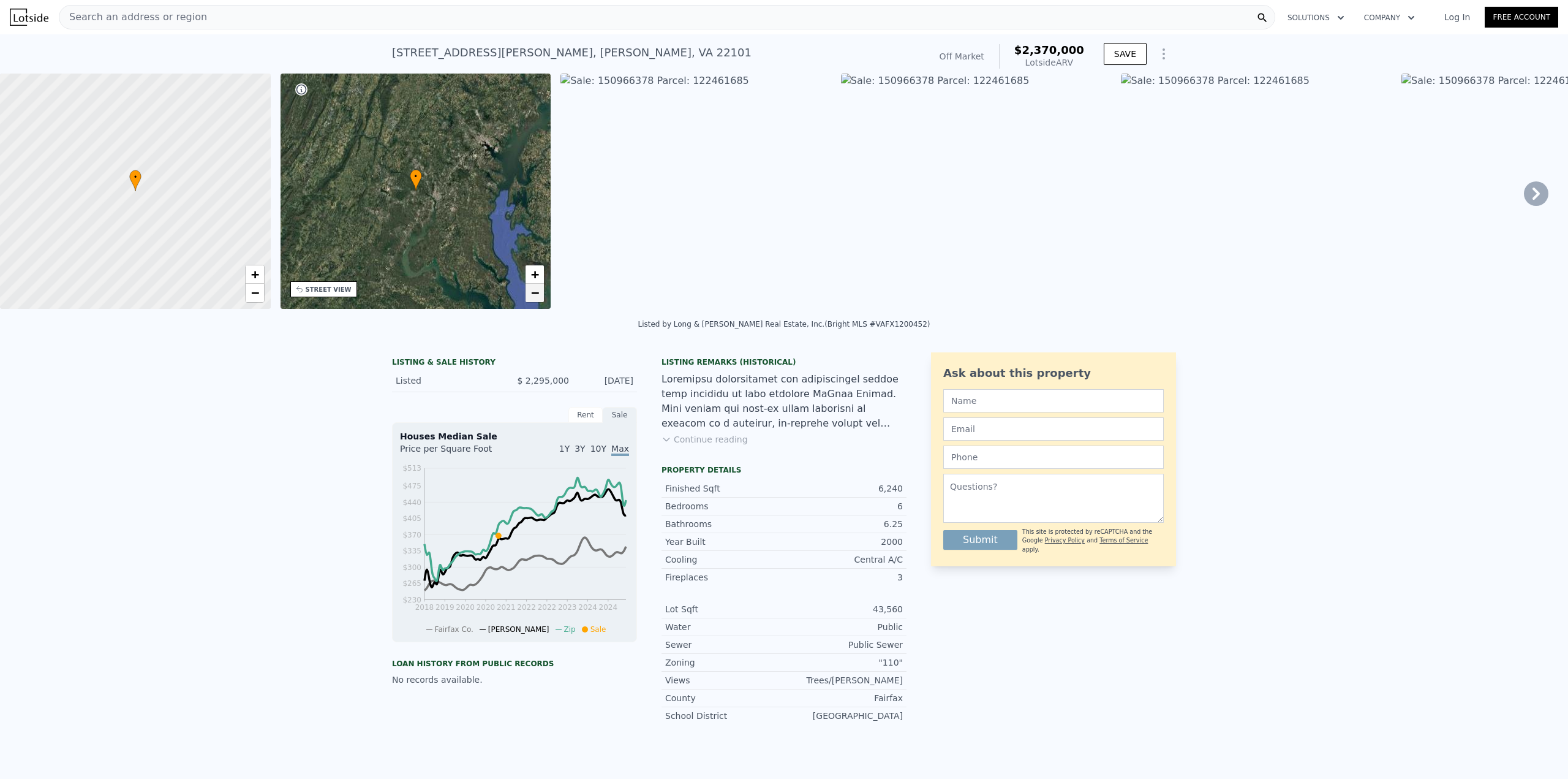
click at [533, 284] on link "−" at bounding box center [534, 292] width 18 height 18
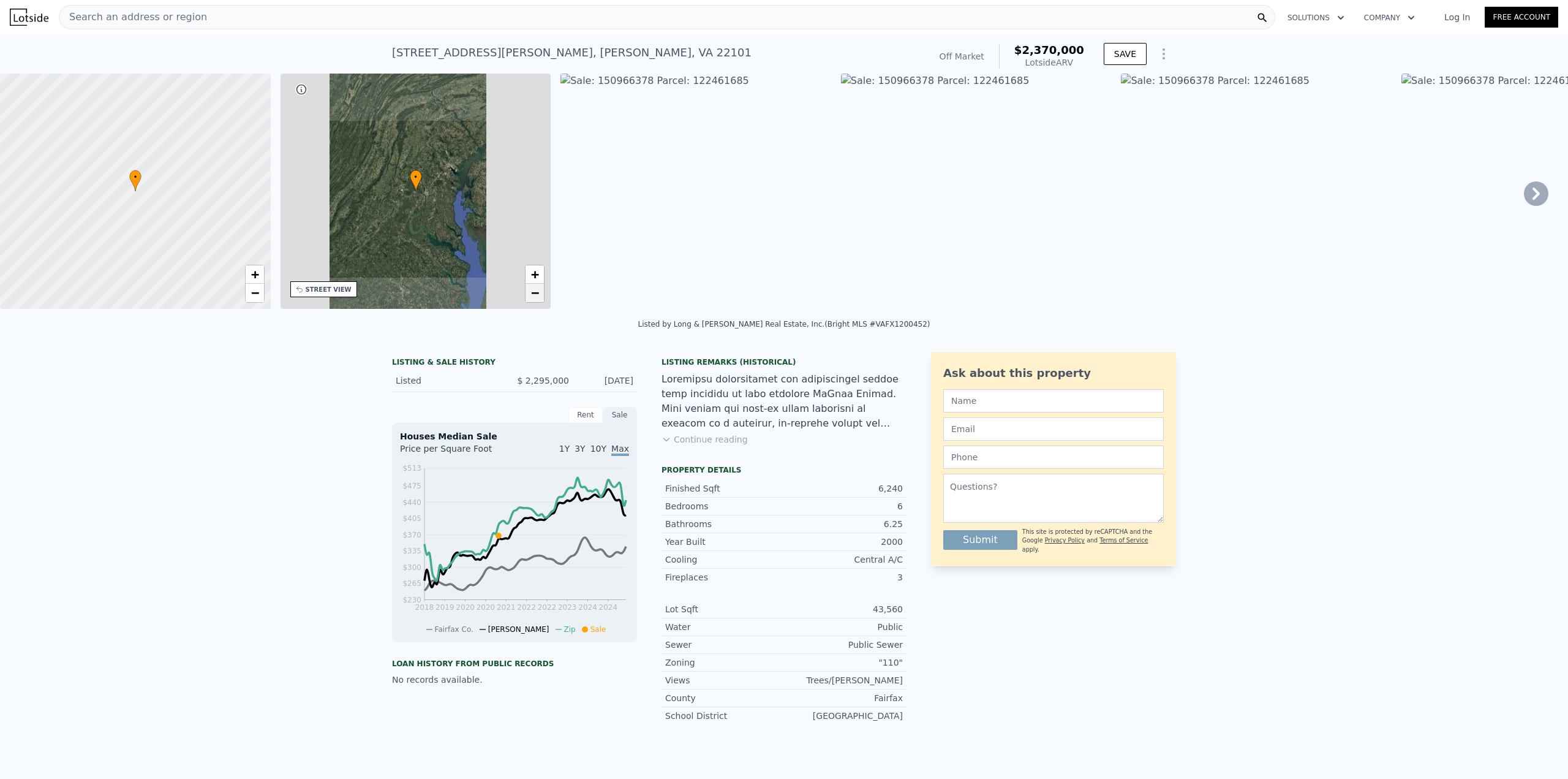
click at [533, 284] on link "−" at bounding box center [534, 292] width 18 height 18
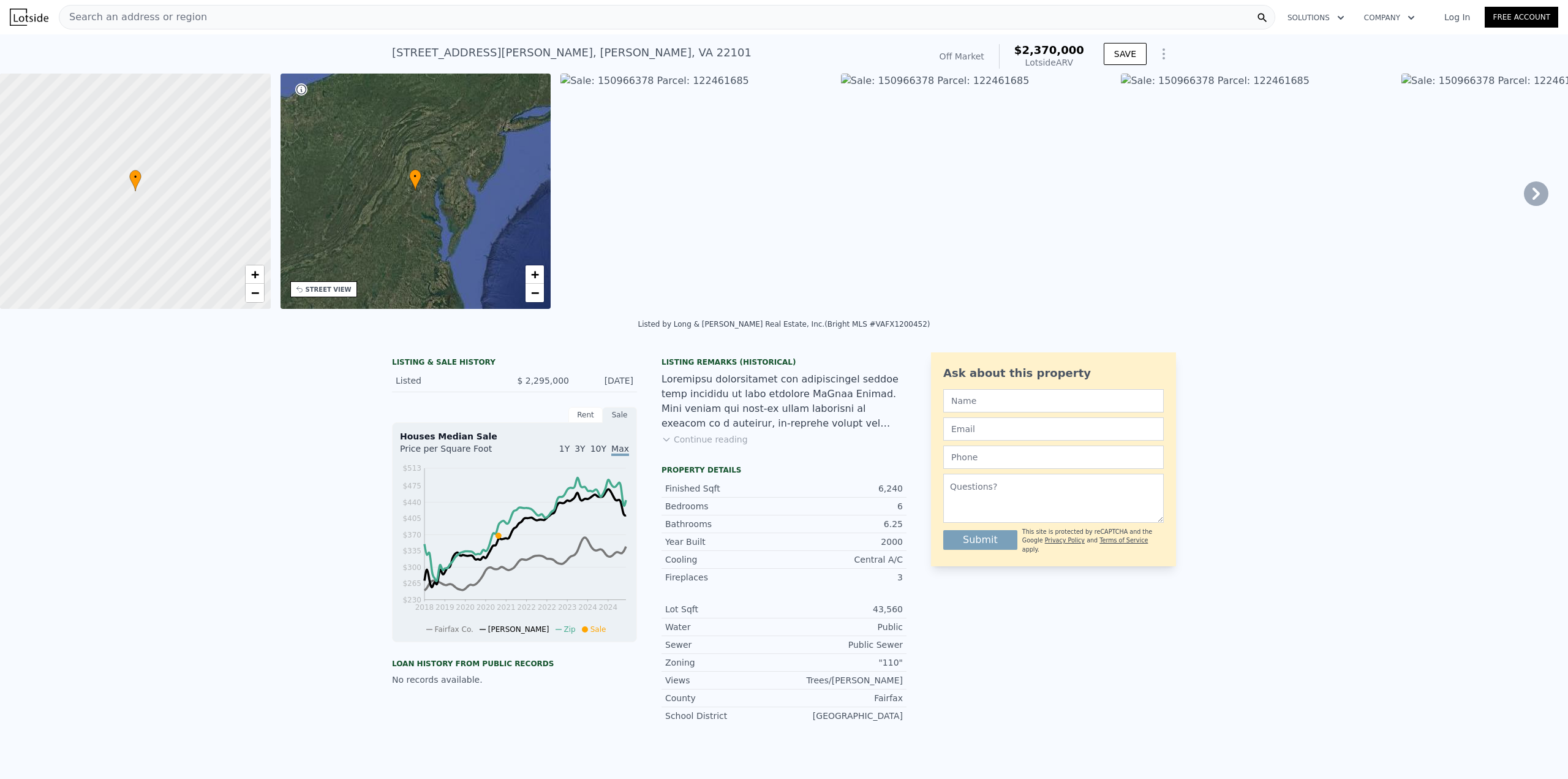
click at [306, 91] on icon at bounding box center [301, 89] width 12 height 12
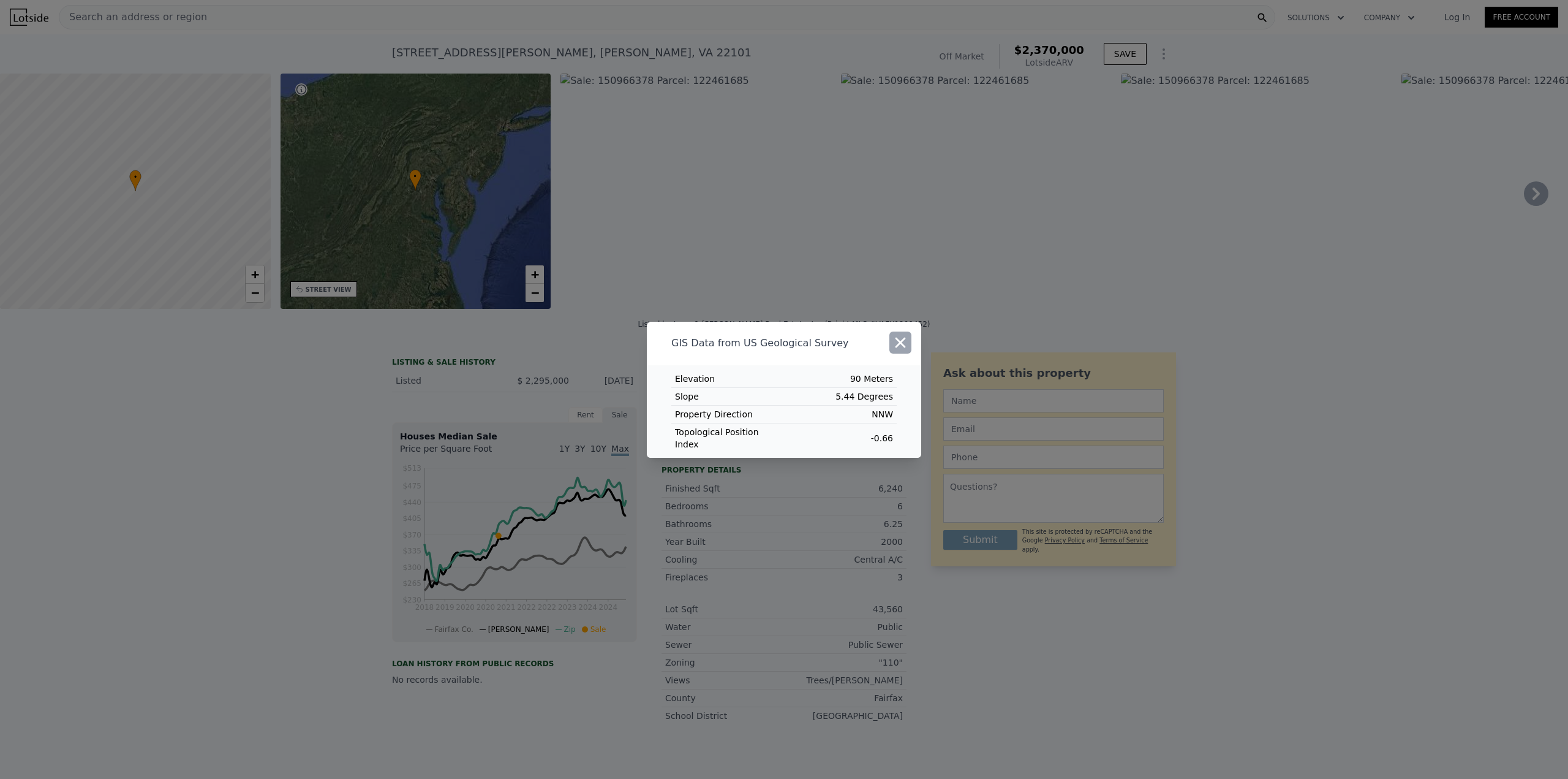
click at [901, 347] on icon "button" at bounding box center [901, 342] width 10 height 10
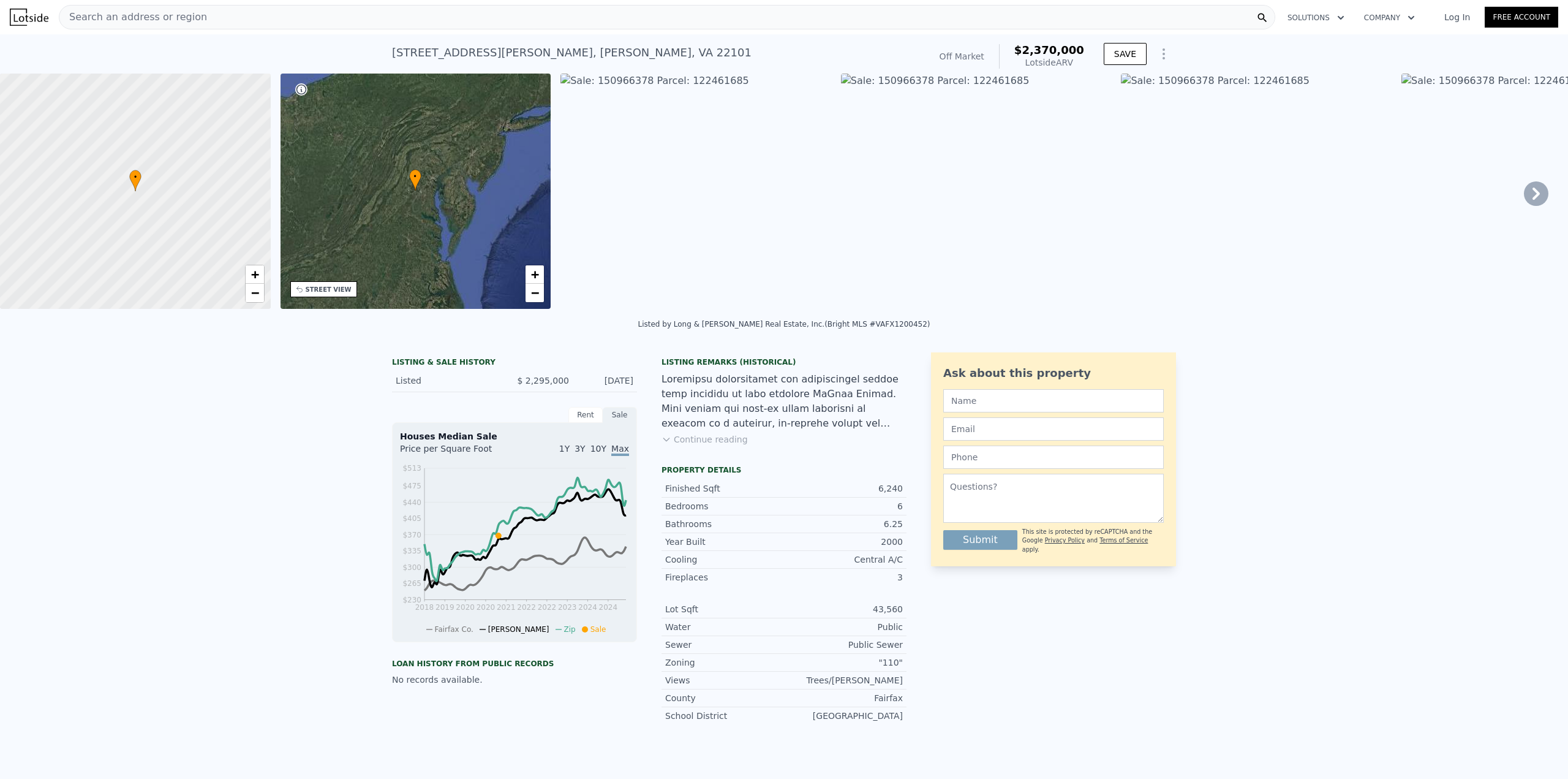
click at [155, 8] on div "Search an address or region" at bounding box center [133, 17] width 147 height 23
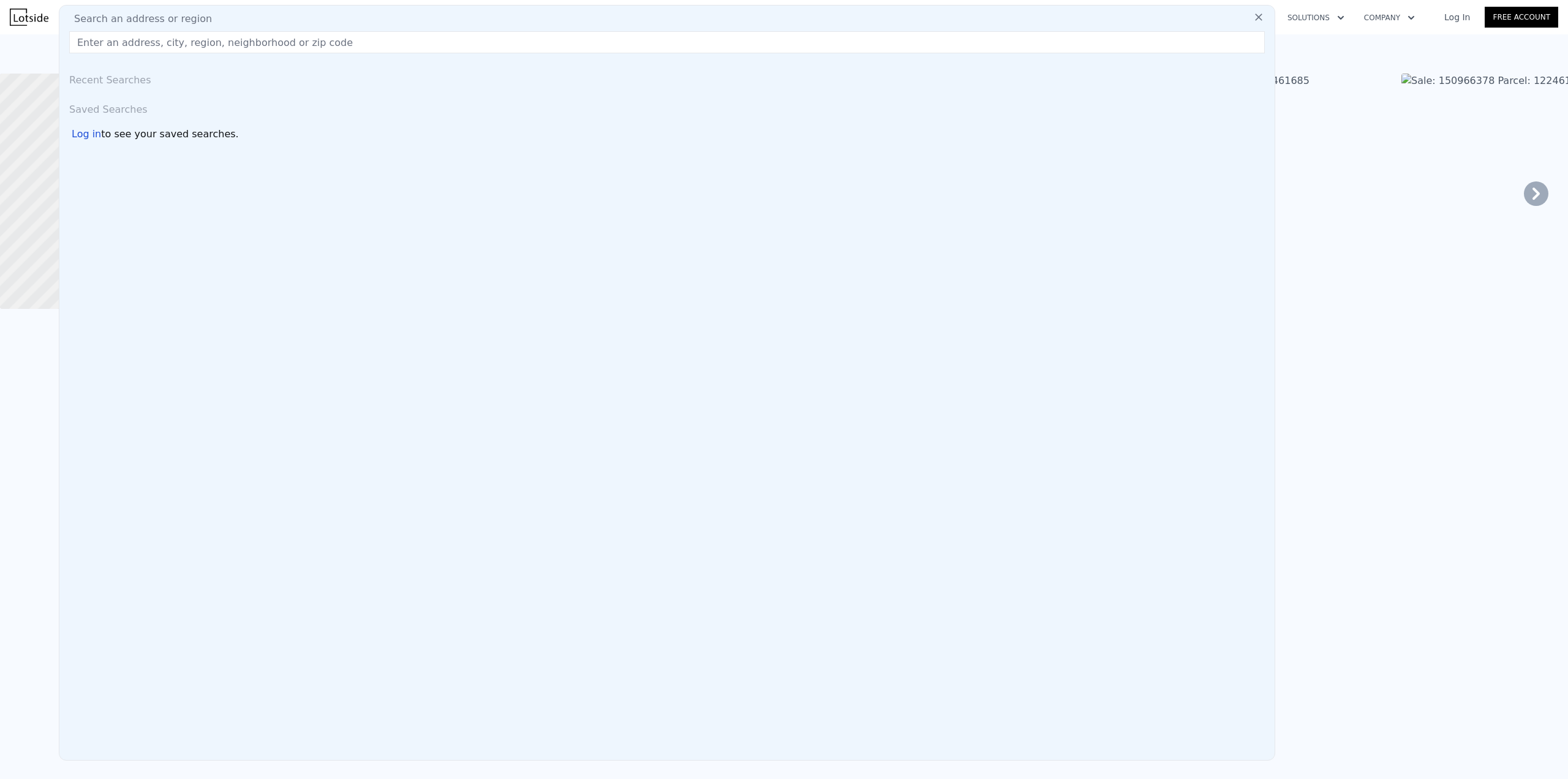
click at [123, 43] on input "text" at bounding box center [667, 42] width 1195 height 22
click at [140, 40] on input "text" at bounding box center [667, 42] width 1195 height 22
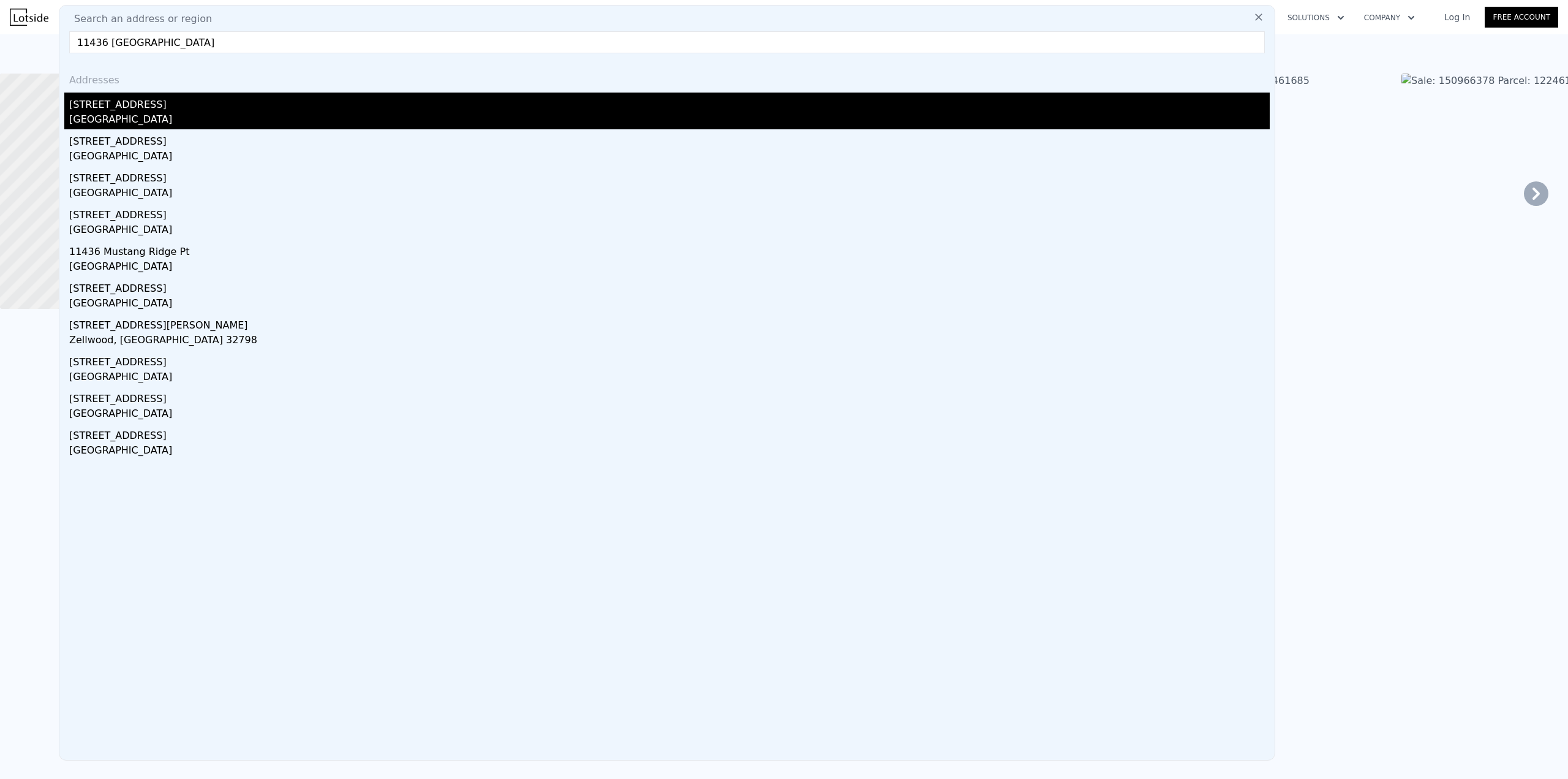
type input "11436 [GEOGRAPHIC_DATA]"
click at [117, 110] on div "[STREET_ADDRESS]" at bounding box center [669, 102] width 1201 height 20
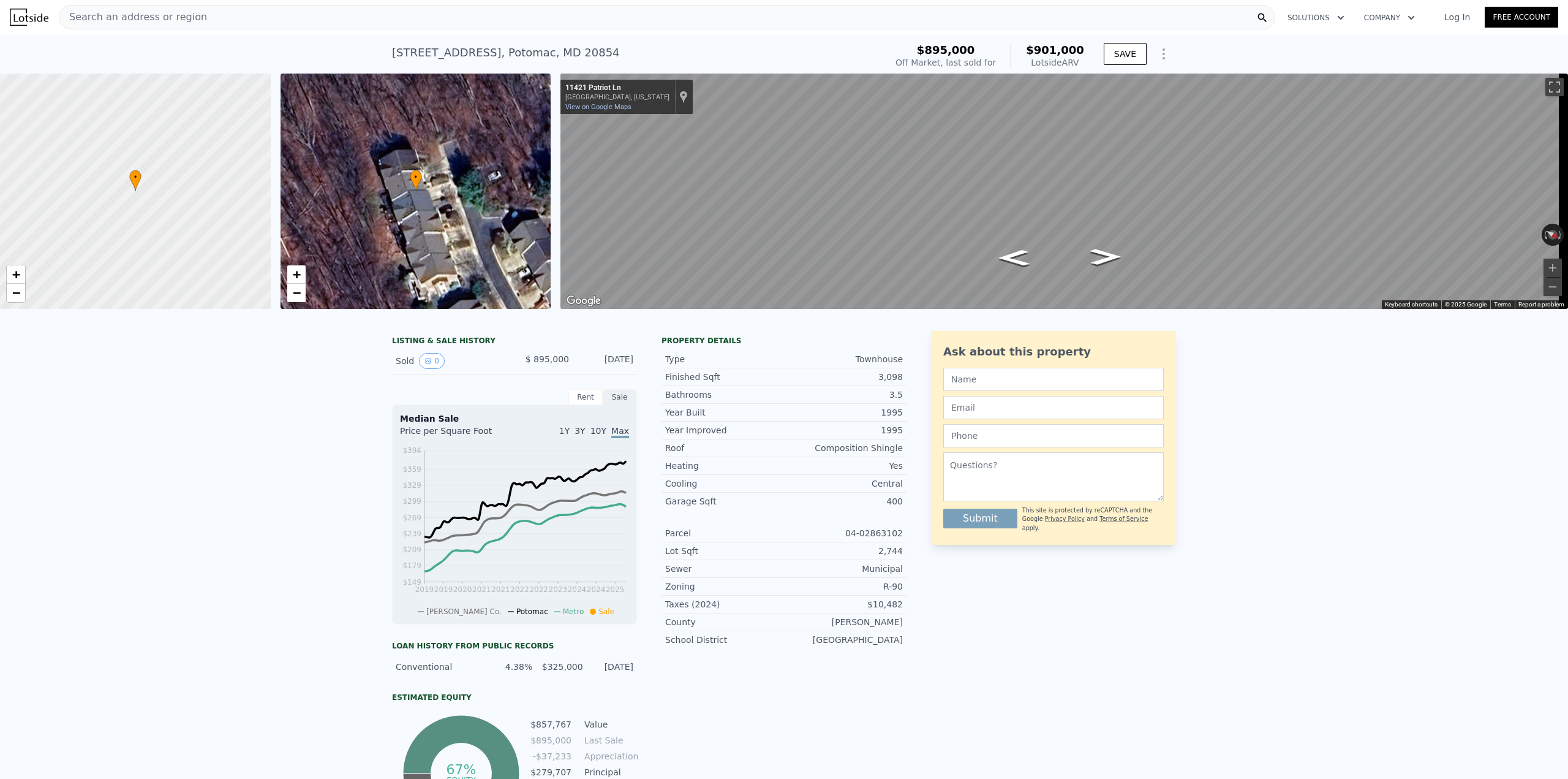
drag, startPoint x: 1038, startPoint y: 48, endPoint x: 1091, endPoint y: 63, distance: 55.1
click at [1091, 63] on div "$895,000 Off Market, last sold for $901,000 Lotside ARV SAVE" at bounding box center [1033, 56] width 285 height 34
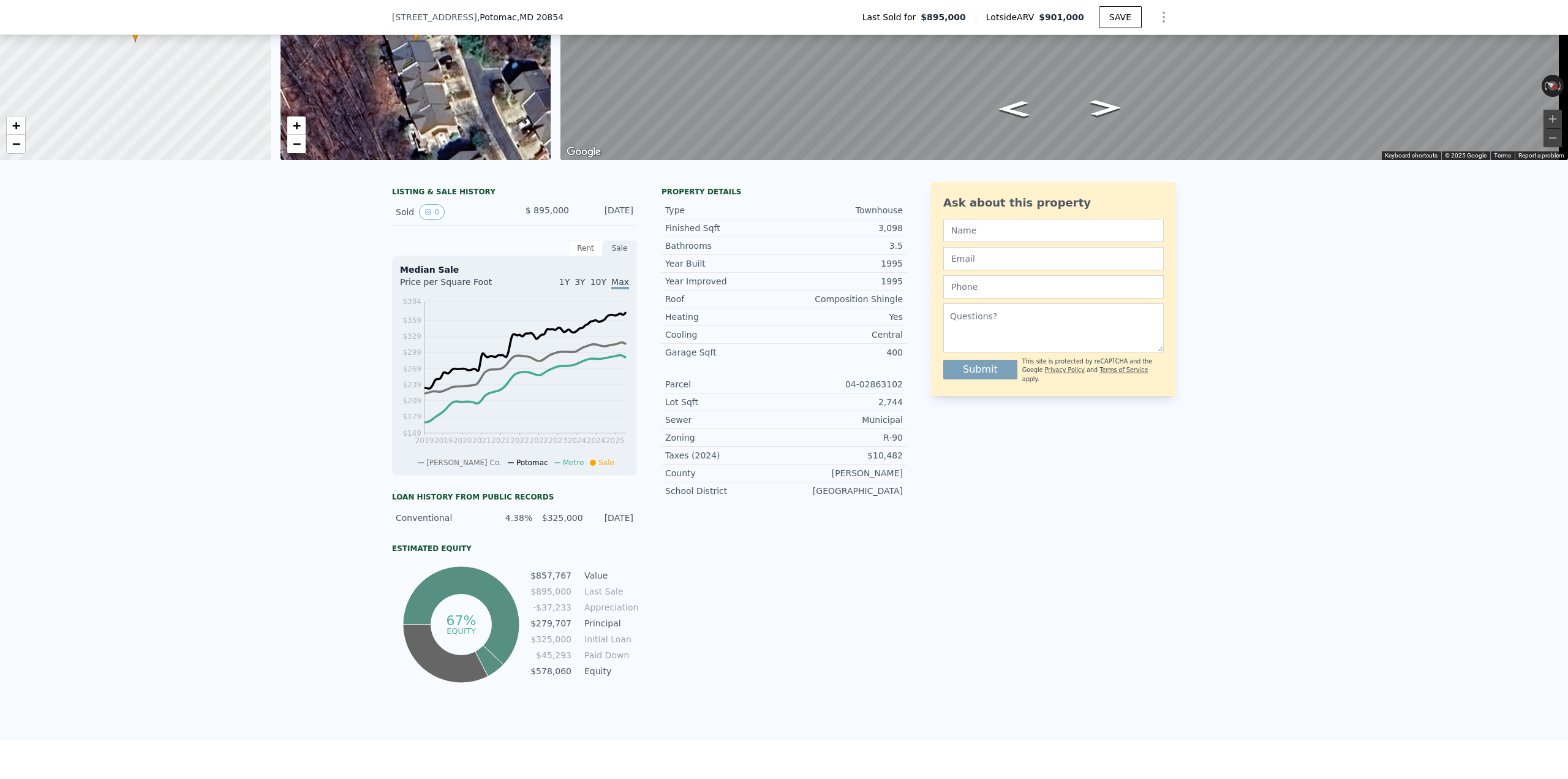
scroll to position [180, 0]
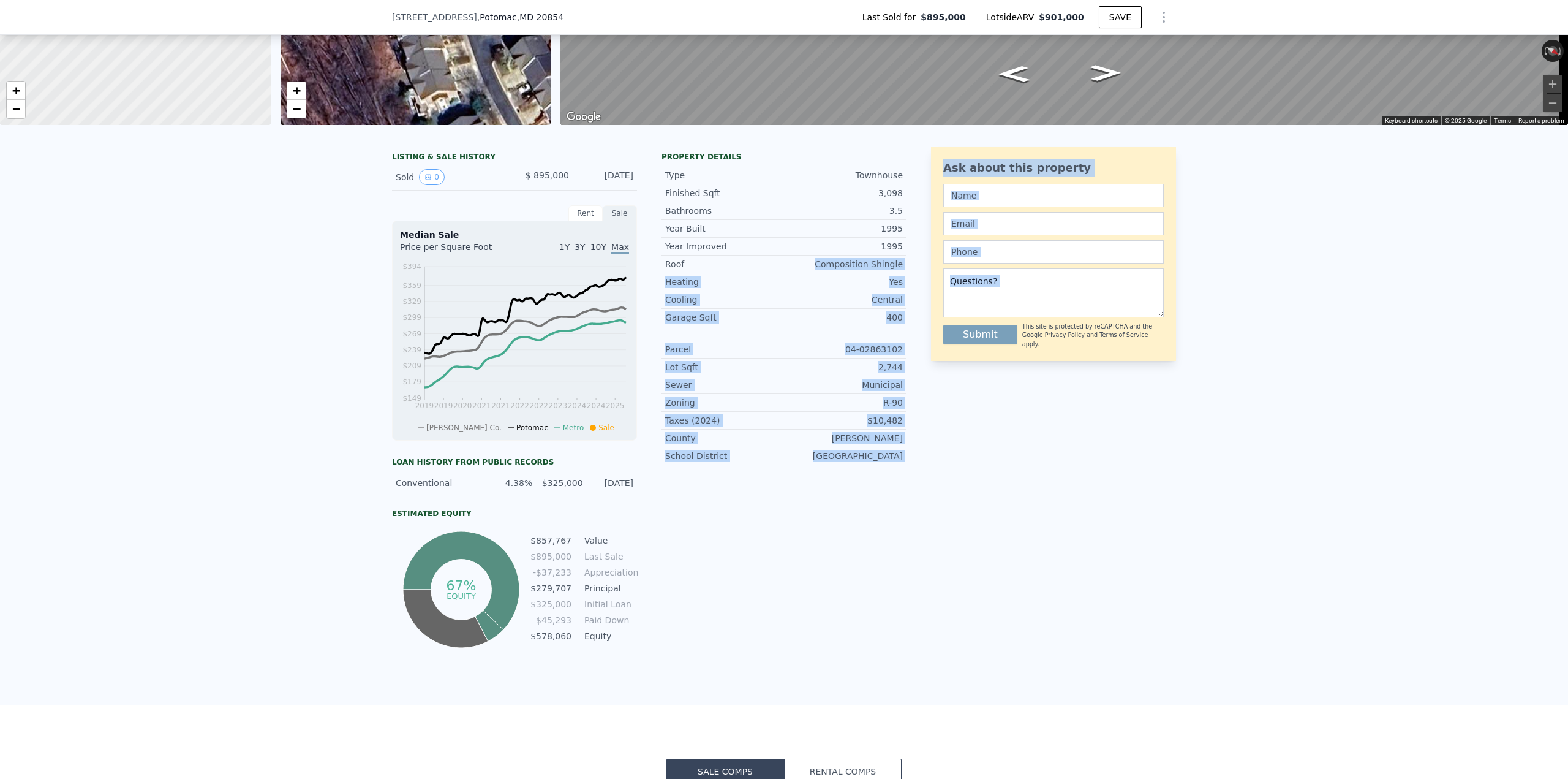
drag, startPoint x: 819, startPoint y: 274, endPoint x: 918, endPoint y: 340, distance: 119.0
click at [918, 340] on div "LISTING & SALE HISTORY Sold 0 $ 895,000 [DATE] Rent Sale Rent over time Price p…" at bounding box center [784, 399] width 784 height 504
click at [843, 338] on div "Year Improved 1995 Roof Composition Shingle Heating Yes Cooling Central Garage …" at bounding box center [784, 351] width 245 height 227
drag, startPoint x: 662, startPoint y: 320, endPoint x: 935, endPoint y: 468, distance: 310.5
click at [934, 467] on div "LISTING & SALE HISTORY Sold 0 $ 895,000 [DATE] Rent Sale Rent over time Price p…" at bounding box center [784, 399] width 784 height 504
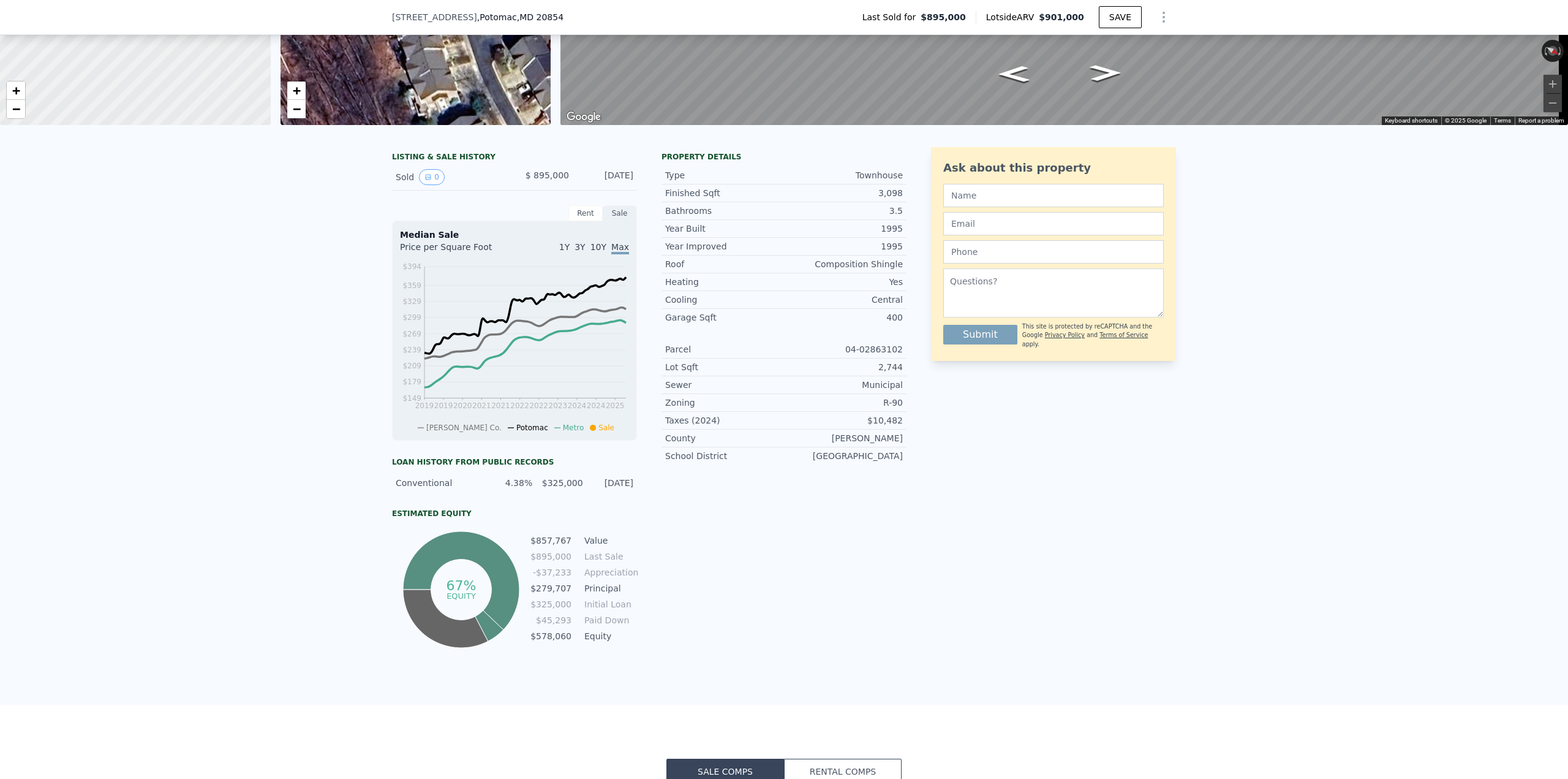
click at [984, 463] on div "Ask about this property Submit This site is protected by reCAPTCHA and the Goog…" at bounding box center [1053, 399] width 245 height 504
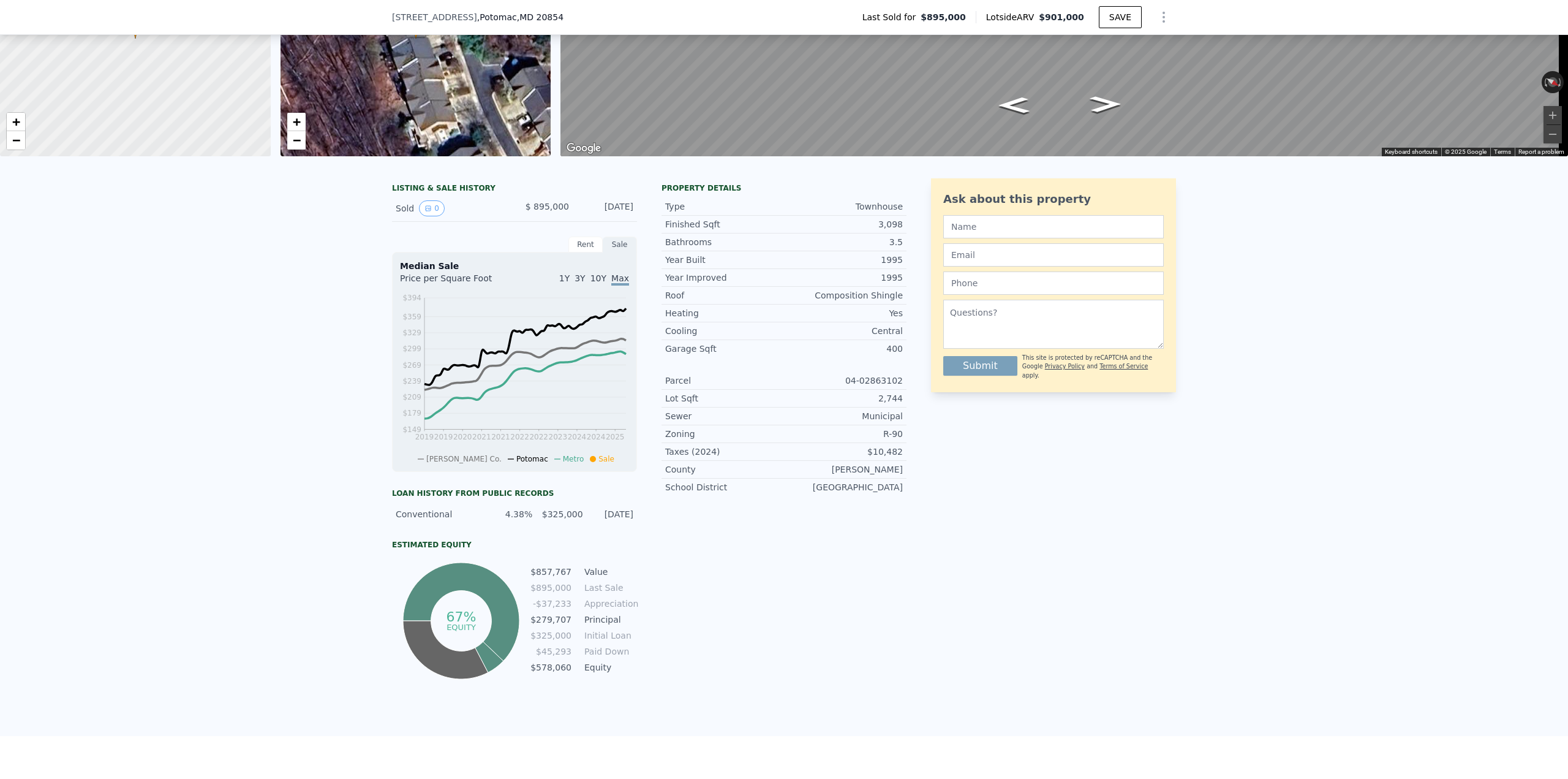
scroll to position [4, 0]
